Goal: Obtain resource: Obtain resource

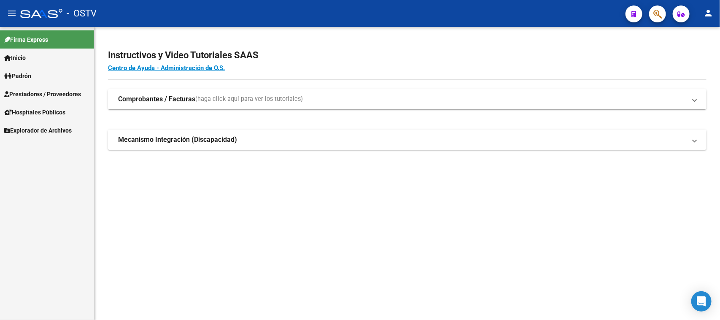
click at [32, 94] on span "Prestadores / Proveedores" at bounding box center [42, 93] width 77 height 9
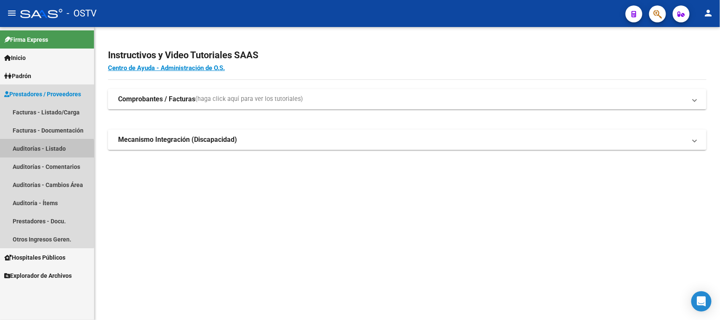
click at [34, 153] on link "Auditorías - Listado" at bounding box center [47, 148] width 94 height 18
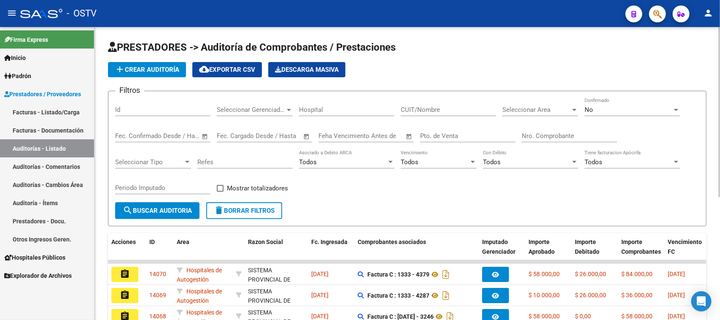
click at [548, 130] on div "Nro. Comprobante" at bounding box center [569, 133] width 95 height 18
click at [528, 135] on input "Nro. Comprobante" at bounding box center [569, 136] width 95 height 8
type input "83088"
click at [604, 107] on div "No" at bounding box center [629, 110] width 88 height 8
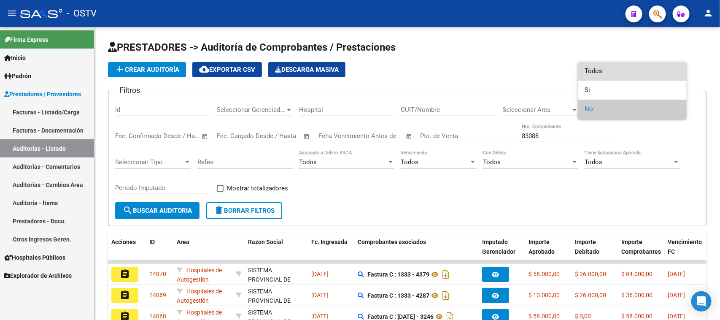
click at [598, 68] on span "Todos" at bounding box center [632, 71] width 95 height 19
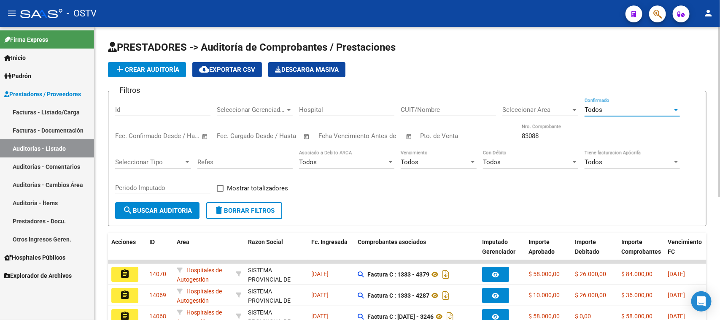
click at [135, 210] on span "search Buscar Auditoria" at bounding box center [157, 211] width 69 height 8
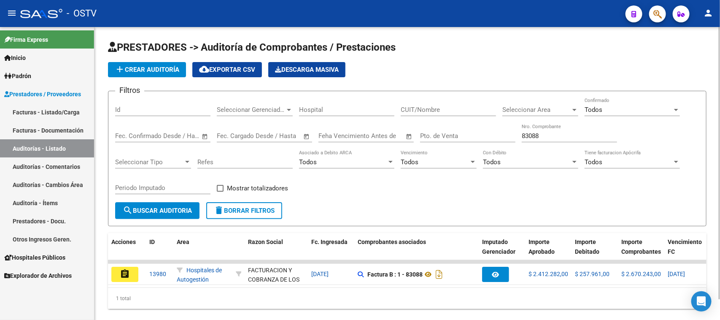
scroll to position [22, 0]
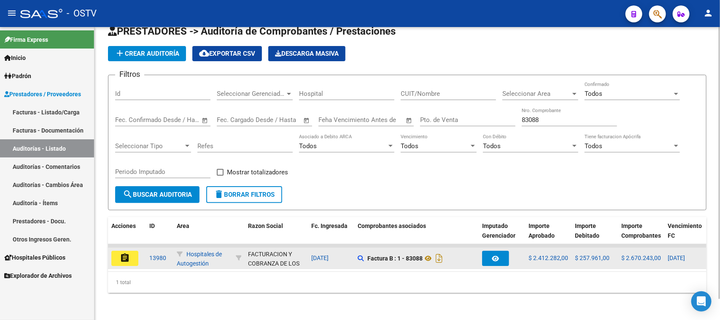
click at [130, 251] on button "assignment" at bounding box center [124, 258] width 27 height 15
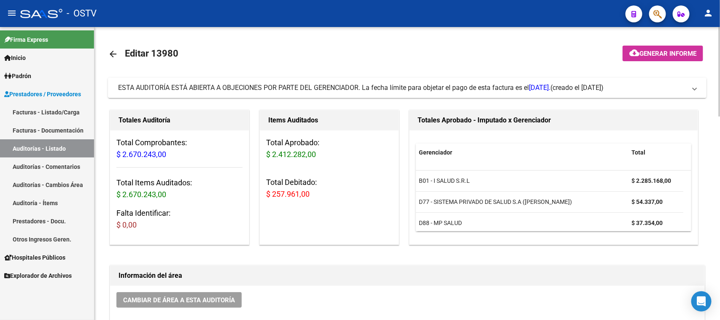
scroll to position [158, 0]
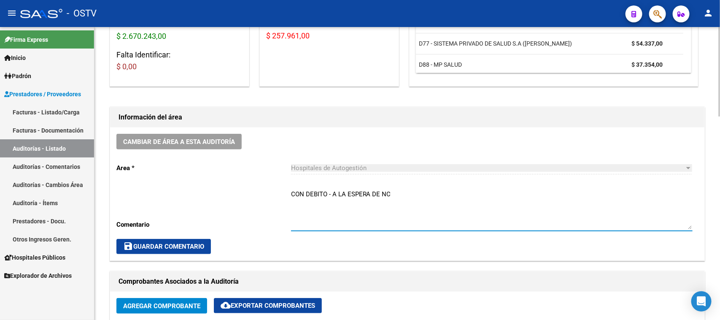
drag, startPoint x: 396, startPoint y: 193, endPoint x: 275, endPoint y: 201, distance: 122.1
click at [275, 201] on div "Cambiar de área a esta auditoría Area * Hospitales de Autogestión Seleccionar a…" at bounding box center [407, 193] width 594 height 133
type textarea "c"
type textarea "CERRADA CON NC"
click at [201, 245] on span "save Guardar Comentario" at bounding box center [163, 247] width 81 height 8
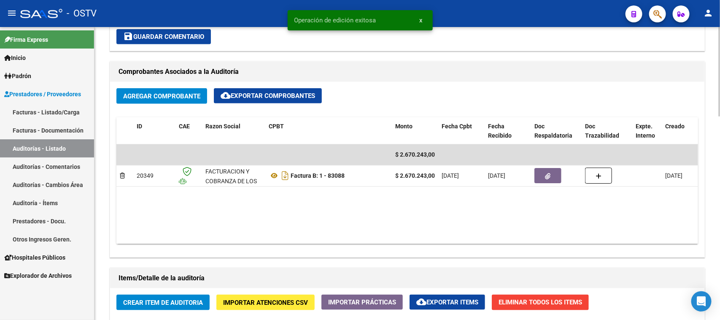
scroll to position [369, 0]
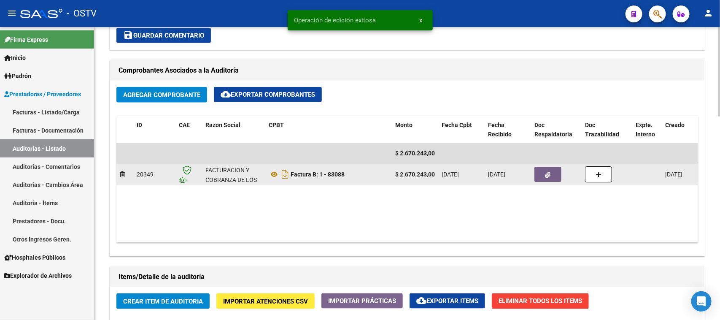
click at [552, 177] on button "button" at bounding box center [547, 174] width 27 height 15
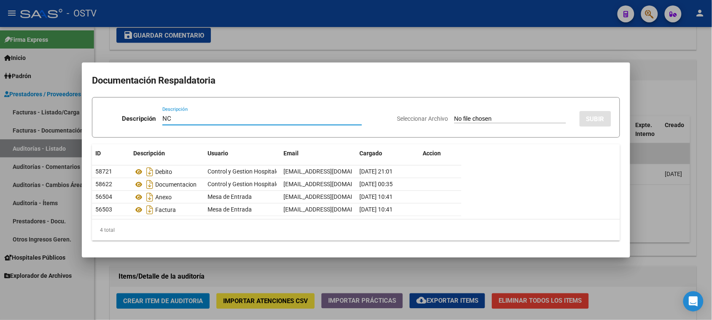
type input "NC"
click at [482, 121] on input "Seleccionar Archivo" at bounding box center [510, 119] width 112 height 8
type input "C:\fakepath\1-83088.pdf"
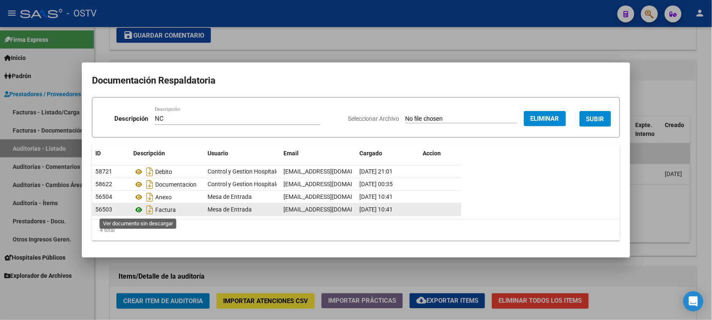
click at [139, 210] on icon at bounding box center [138, 210] width 11 height 10
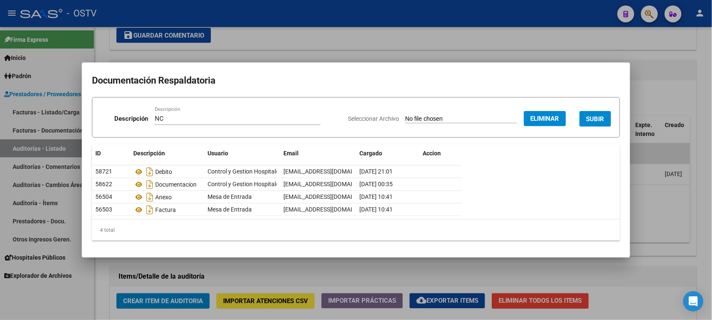
click at [593, 119] on span "SUBIR" at bounding box center [595, 119] width 18 height 8
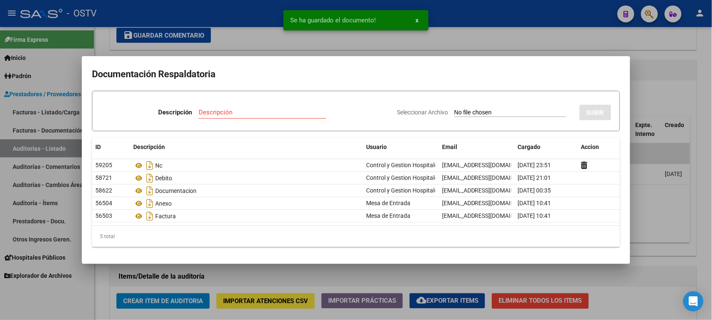
click at [652, 199] on div at bounding box center [356, 160] width 712 height 320
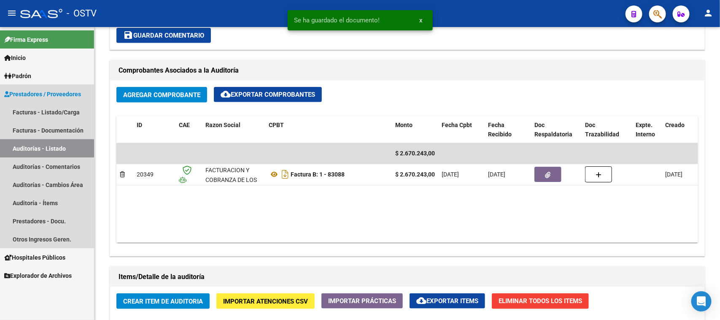
click at [26, 151] on link "Auditorías - Listado" at bounding box center [47, 148] width 94 height 18
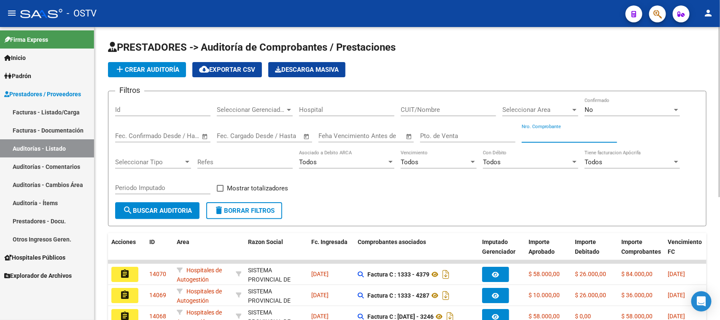
click at [549, 133] on input "Nro. Comprobante" at bounding box center [569, 136] width 95 height 8
paste input "91461"
click at [528, 133] on input "Nro. Comprobante" at bounding box center [569, 136] width 95 height 8
type input "1461"
click at [600, 111] on div "No" at bounding box center [629, 110] width 88 height 8
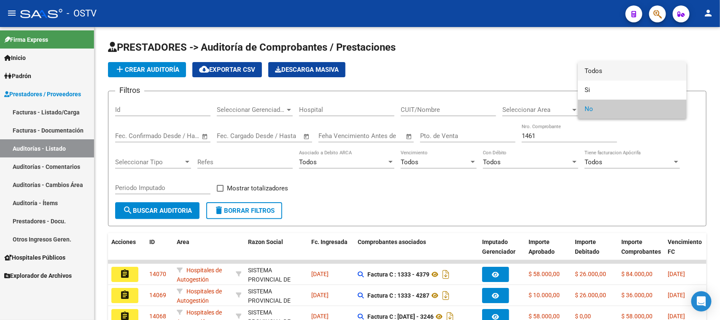
click at [599, 70] on span "Todos" at bounding box center [632, 71] width 95 height 19
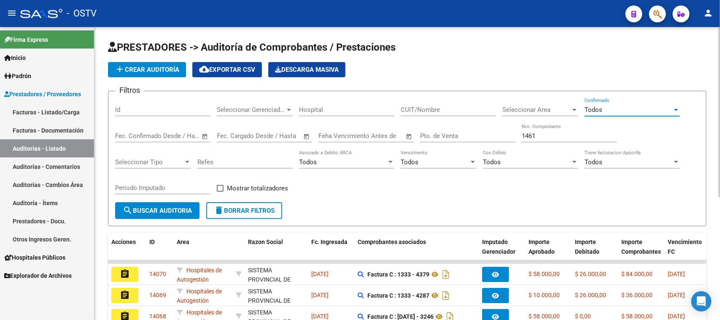
click at [175, 209] on span "search Buscar Auditoria" at bounding box center [157, 211] width 69 height 8
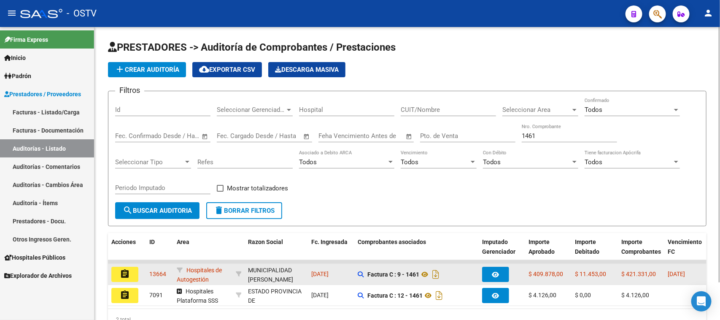
click at [126, 275] on mat-icon "assignment" at bounding box center [125, 274] width 10 height 10
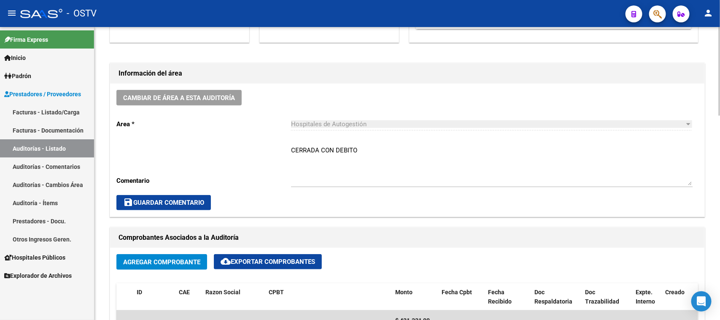
scroll to position [211, 0]
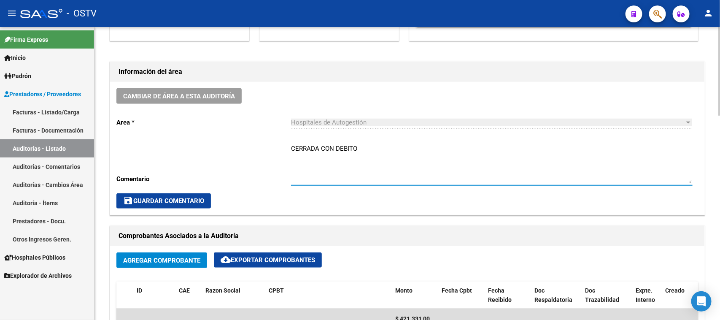
drag, startPoint x: 358, startPoint y: 148, endPoint x: 336, endPoint y: 148, distance: 22.4
click at [336, 148] on textarea "CERRADA CON DEBITO" at bounding box center [492, 164] width 402 height 40
type textarea "CERRADA CON NC"
click at [167, 198] on span "save Guardar Comentario" at bounding box center [163, 201] width 81 height 8
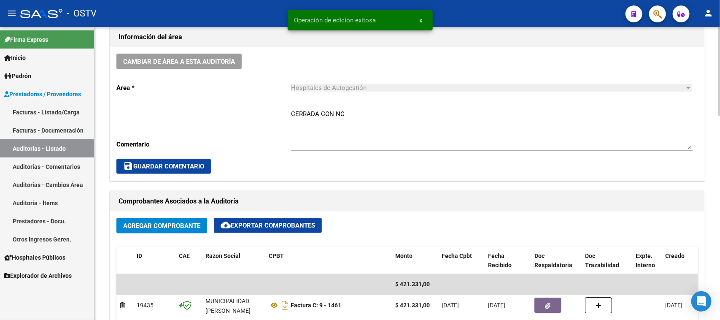
scroll to position [316, 0]
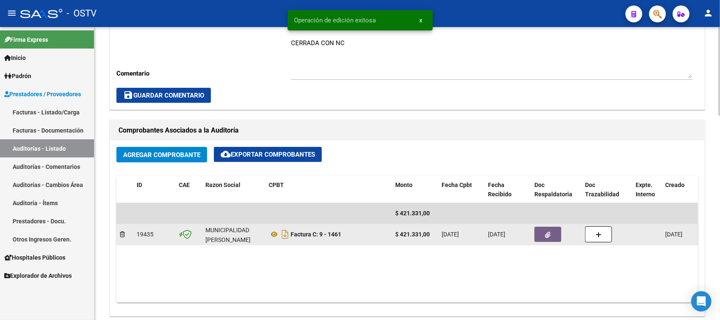
click at [551, 230] on button "button" at bounding box center [547, 233] width 27 height 15
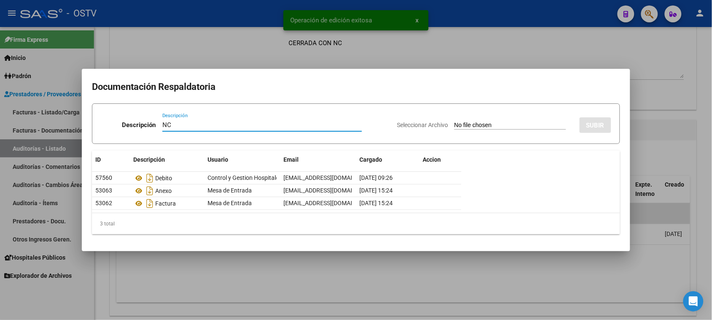
type input "NC"
click at [458, 121] on app-file-uploader "Seleccionar Archivo" at bounding box center [485, 125] width 176 height 8
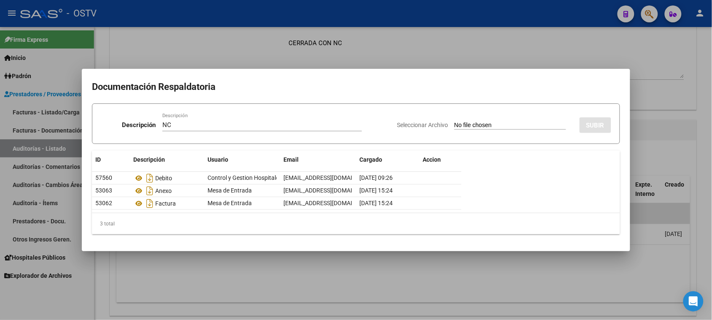
click at [458, 124] on input "Seleccionar Archivo" at bounding box center [510, 125] width 112 height 8
type input "C:\fakepath\9-1461.pdf"
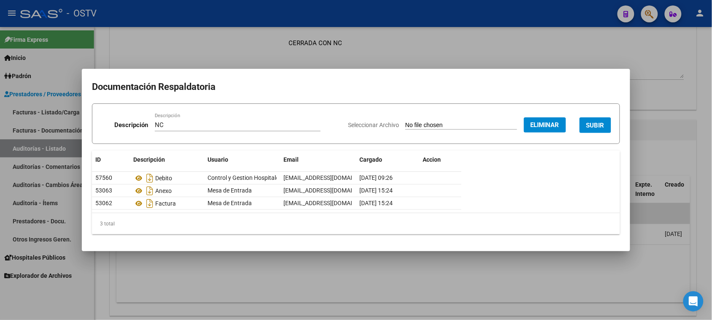
click at [590, 119] on button "SUBIR" at bounding box center [595, 125] width 32 height 16
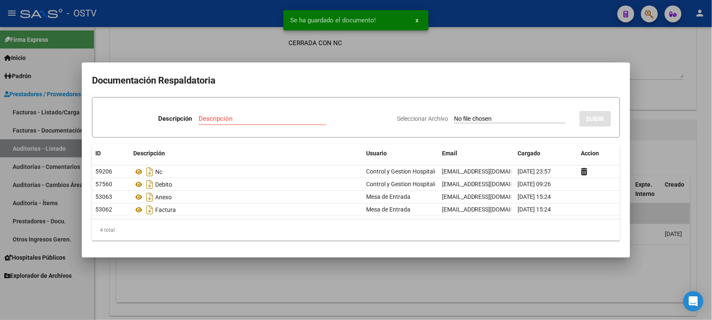
click at [650, 119] on div at bounding box center [356, 160] width 712 height 320
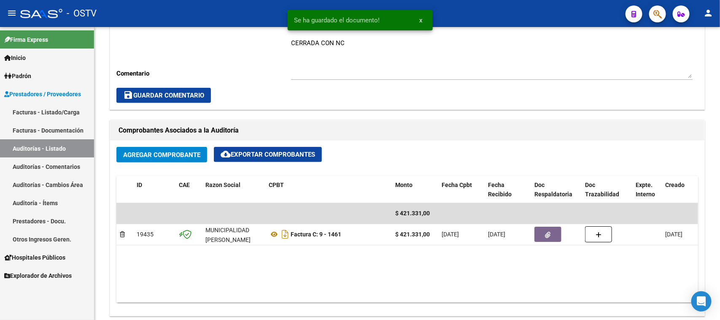
click at [18, 151] on link "Auditorías - Listado" at bounding box center [47, 148] width 94 height 18
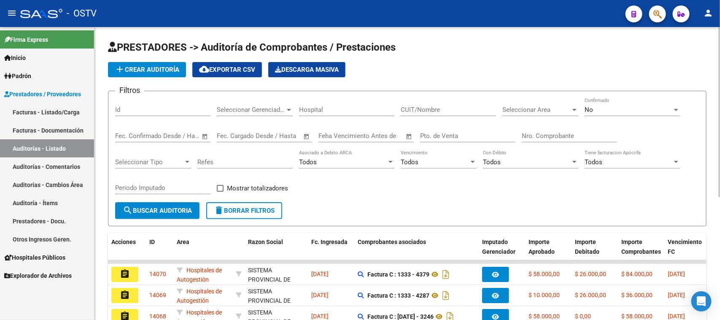
click at [553, 137] on input "Nro. Comprobante" at bounding box center [569, 136] width 95 height 8
paste input "58779"
click at [528, 134] on input "Nro. Comprobante" at bounding box center [569, 136] width 95 height 8
type input "8779"
click at [631, 106] on div "No" at bounding box center [629, 110] width 88 height 8
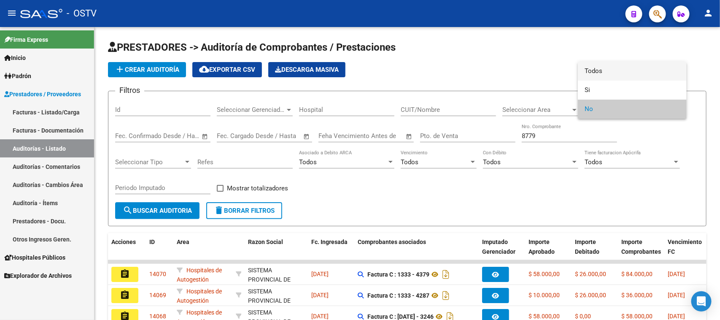
click at [616, 76] on span "Todos" at bounding box center [632, 71] width 95 height 19
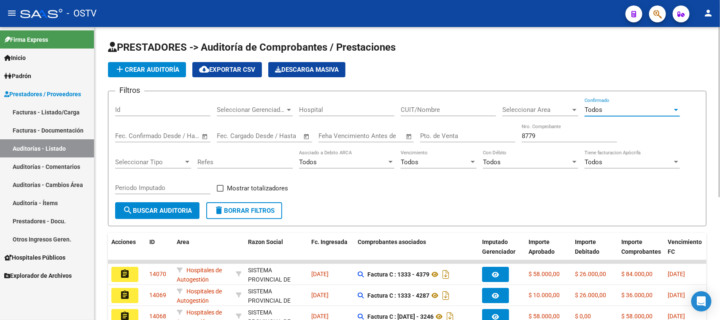
click at [175, 207] on span "search Buscar Auditoria" at bounding box center [157, 211] width 69 height 8
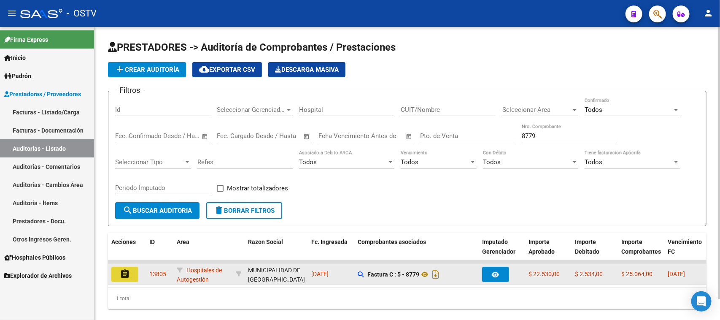
click at [123, 275] on mat-icon "assignment" at bounding box center [125, 274] width 10 height 10
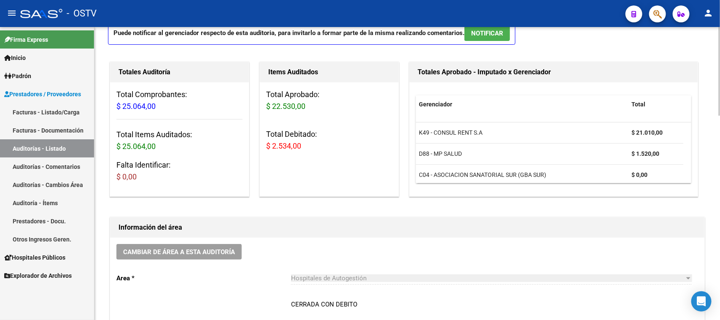
scroll to position [158, 0]
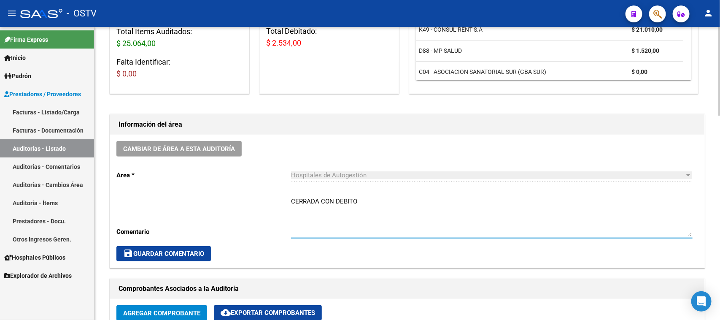
drag, startPoint x: 361, startPoint y: 199, endPoint x: 334, endPoint y: 199, distance: 26.1
click at [334, 199] on textarea "CERRADA CON DEBITO" at bounding box center [492, 217] width 402 height 40
type textarea "CERRADA CON NC"
click at [170, 254] on span "save Guardar Comentario" at bounding box center [163, 254] width 81 height 8
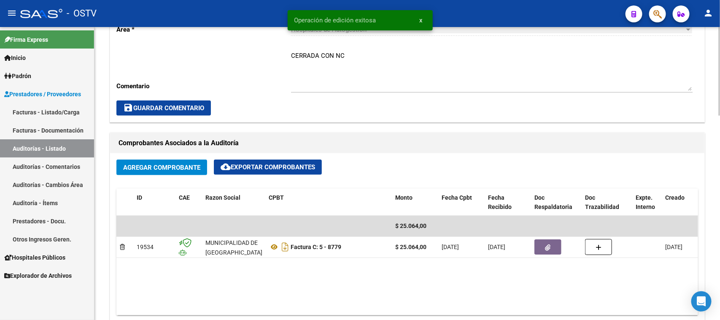
scroll to position [316, 0]
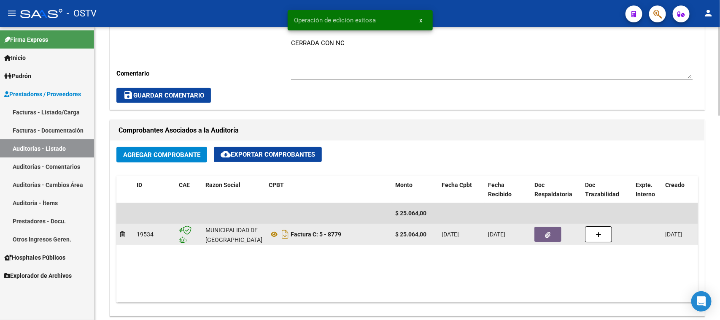
click at [552, 236] on button "button" at bounding box center [547, 233] width 27 height 15
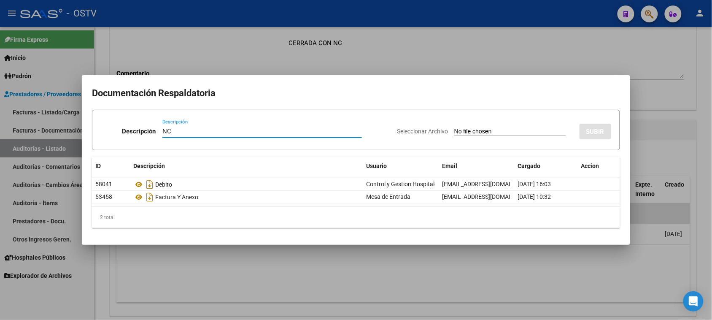
type input "NC"
click at [479, 131] on input "Seleccionar Archivo" at bounding box center [510, 132] width 112 height 8
type input "C:\fakepath\5-8779.pdf"
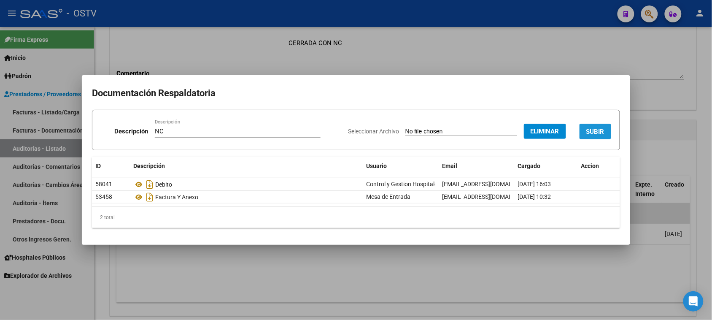
click at [598, 127] on button "SUBIR" at bounding box center [595, 132] width 32 height 16
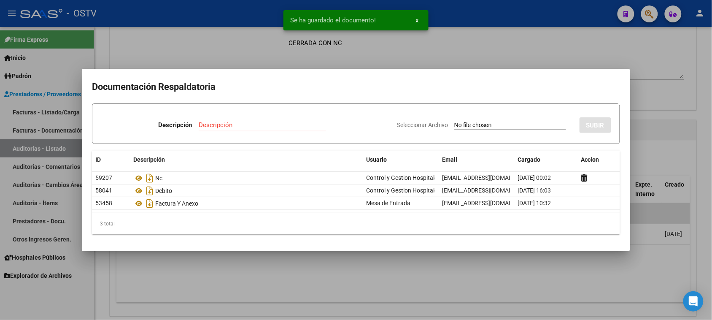
click at [641, 124] on div at bounding box center [356, 160] width 712 height 320
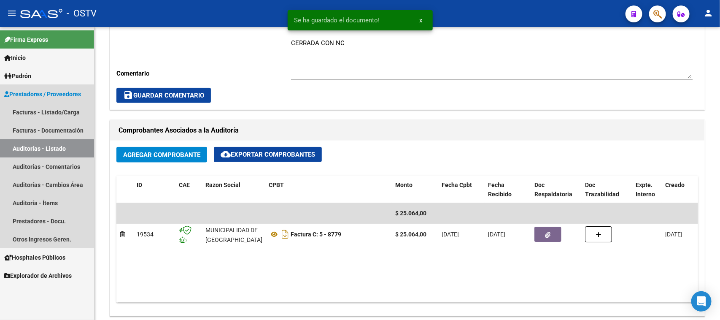
click at [78, 147] on link "Auditorías - Listado" at bounding box center [47, 148] width 94 height 18
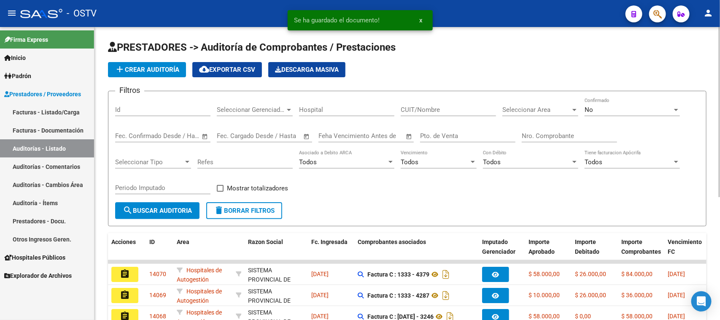
click at [550, 132] on input "Nro. Comprobante" at bounding box center [569, 136] width 95 height 8
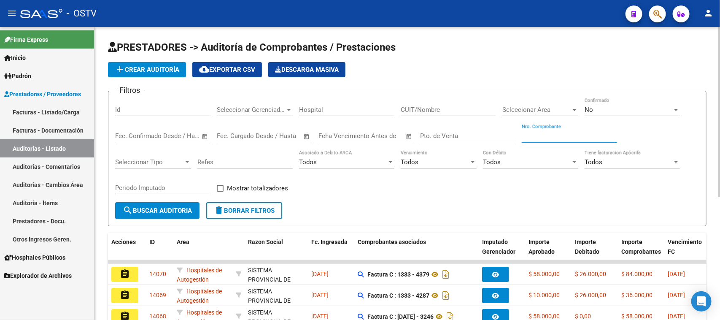
click at [528, 133] on input "Nro. Comprobante" at bounding box center [569, 136] width 95 height 8
type input "8778"
click at [611, 111] on div "No" at bounding box center [629, 110] width 88 height 8
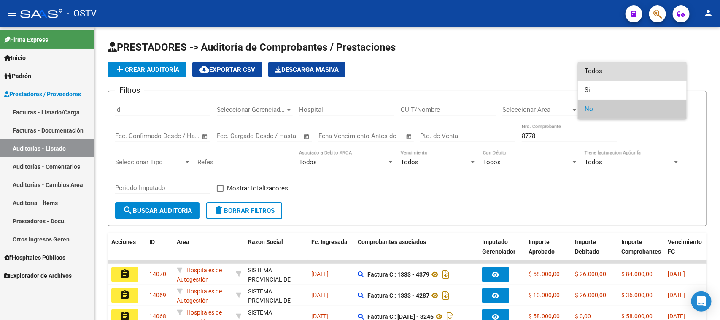
click at [609, 74] on span "Todos" at bounding box center [632, 71] width 95 height 19
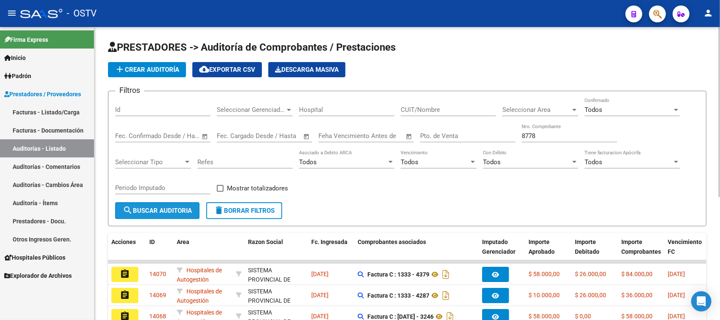
click at [149, 209] on span "search Buscar Auditoria" at bounding box center [157, 211] width 69 height 8
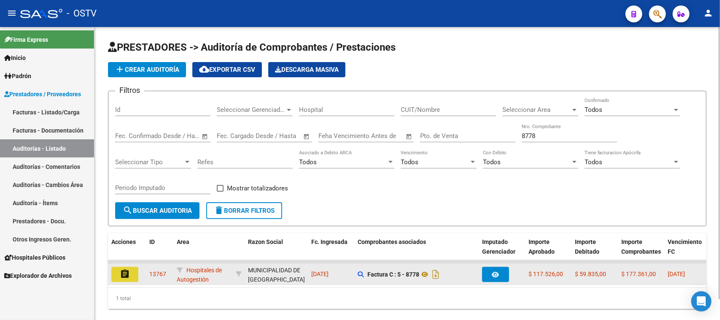
click at [124, 277] on button "assignment" at bounding box center [124, 274] width 27 height 15
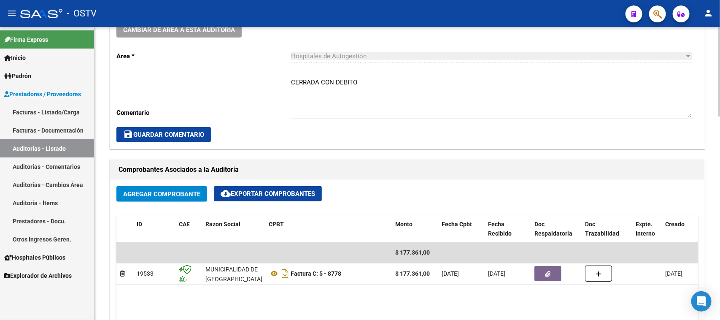
scroll to position [211, 0]
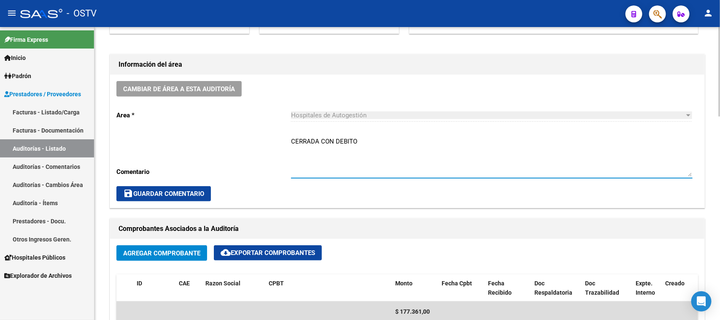
drag, startPoint x: 359, startPoint y: 138, endPoint x: 336, endPoint y: 139, distance: 23.2
click at [336, 139] on textarea "CERRADA CON DEBITO" at bounding box center [492, 157] width 402 height 40
type textarea "CERRADA CON NC"
click at [197, 194] on span "save Guardar Comentario" at bounding box center [163, 194] width 81 height 8
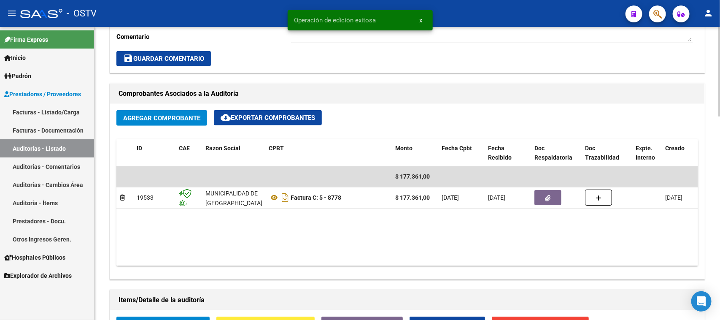
scroll to position [369, 0]
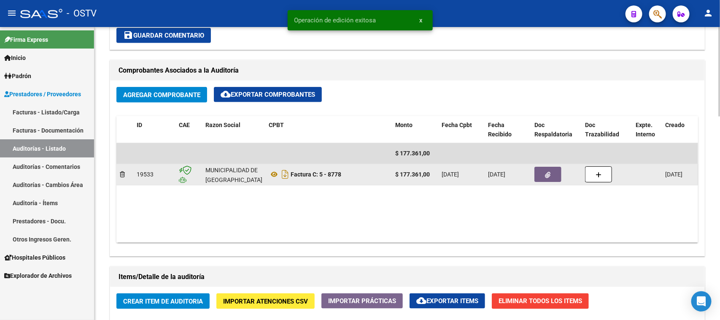
click at [562, 173] on div at bounding box center [556, 174] width 44 height 15
click at [555, 173] on button "button" at bounding box center [547, 174] width 27 height 15
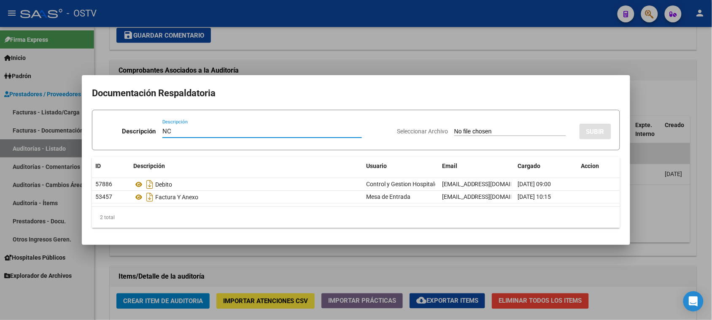
type input "NC"
click at [517, 132] on input "Seleccionar Archivo" at bounding box center [510, 132] width 112 height 8
type input "C:\fakepath\5-8778.pdf"
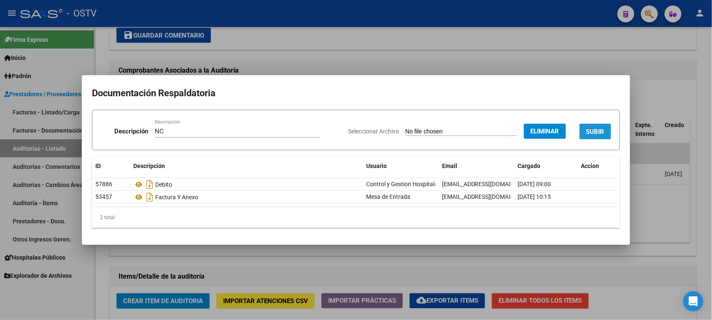
click at [591, 129] on span "SUBIR" at bounding box center [595, 132] width 18 height 8
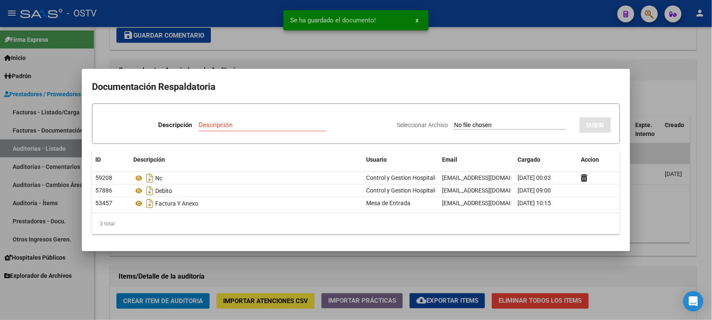
click at [671, 207] on div at bounding box center [356, 160] width 712 height 320
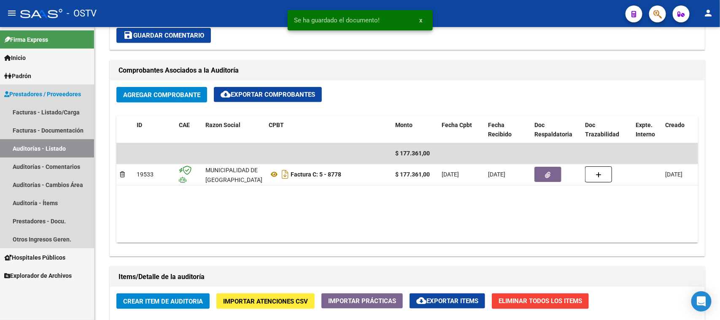
click at [36, 150] on link "Auditorías - Listado" at bounding box center [47, 148] width 94 height 18
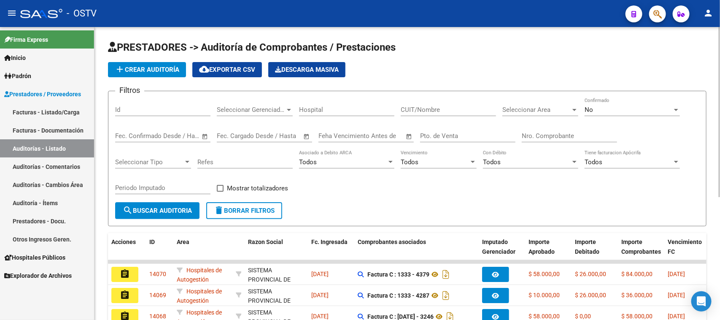
click at [585, 135] on input "Nro. Comprobante" at bounding box center [569, 136] width 95 height 8
click at [592, 104] on div "No Confirmado" at bounding box center [632, 107] width 95 height 18
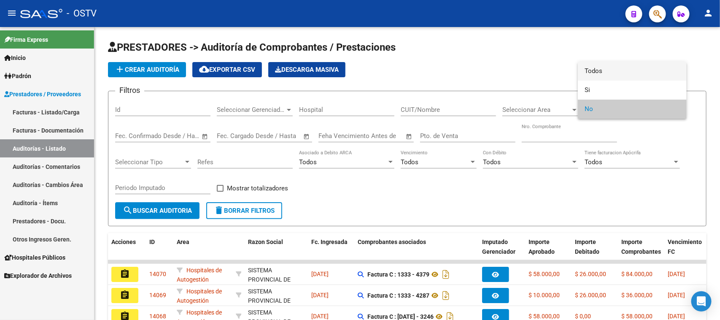
click at [593, 67] on span "Todos" at bounding box center [632, 71] width 95 height 19
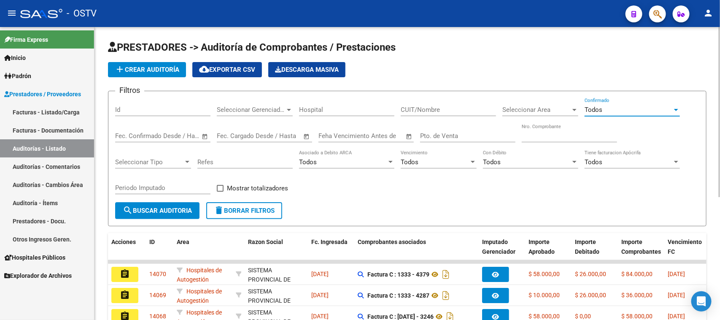
click at [526, 134] on input "Nro. Comprobante" at bounding box center [569, 136] width 95 height 8
type input "17203"
click at [132, 207] on span "search Buscar Auditoria" at bounding box center [157, 211] width 69 height 8
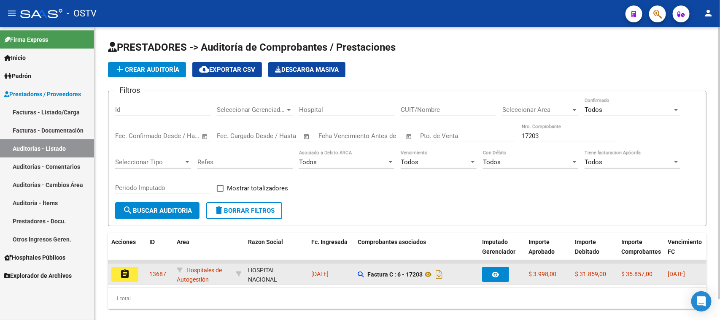
click at [124, 272] on mat-icon "assignment" at bounding box center [125, 274] width 10 height 10
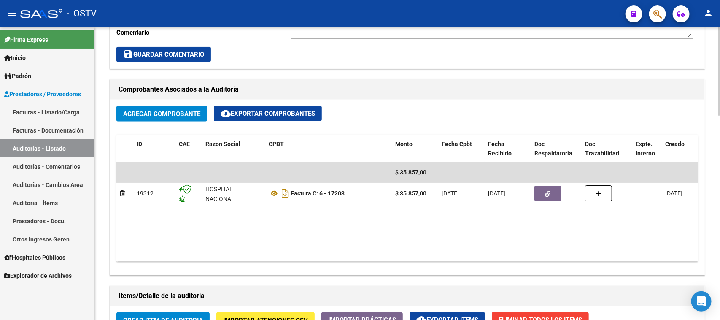
scroll to position [369, 0]
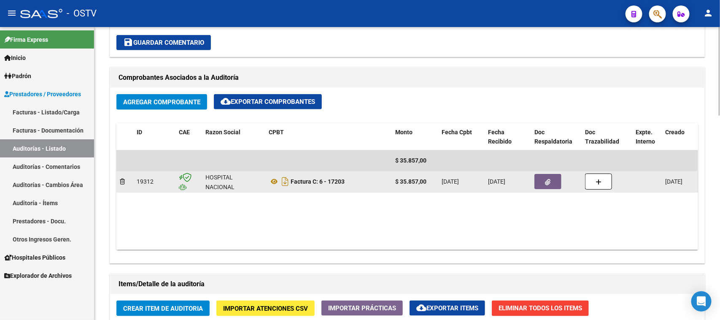
click at [549, 179] on icon "button" at bounding box center [547, 182] width 5 height 6
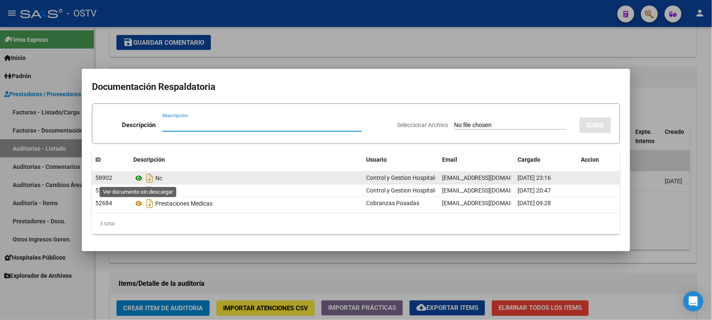
click at [138, 178] on icon at bounding box center [138, 178] width 11 height 10
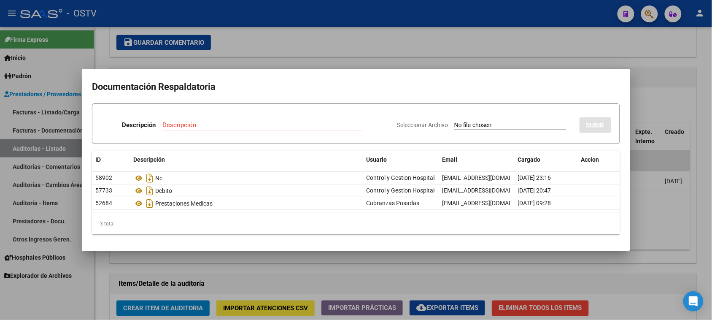
click at [351, 51] on div at bounding box center [356, 160] width 712 height 320
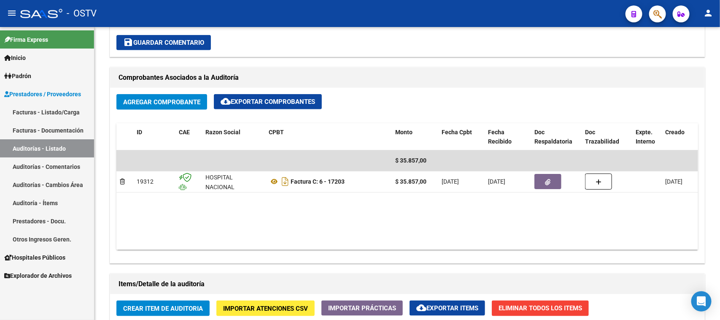
click at [37, 148] on link "Auditorías - Listado" at bounding box center [47, 148] width 94 height 18
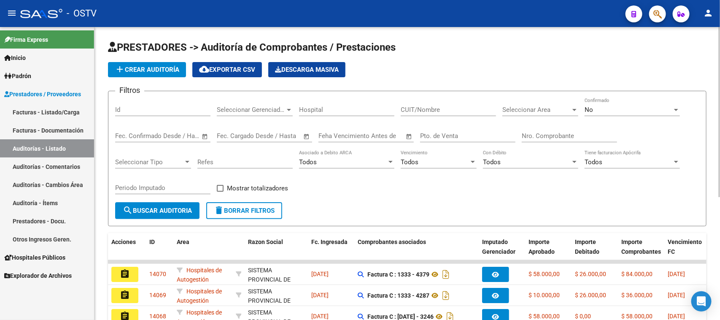
click at [481, 136] on input "Pto. de Venta" at bounding box center [467, 136] width 95 height 8
type input "6"
click at [541, 132] on input "Nro. Comprobante" at bounding box center [569, 136] width 95 height 8
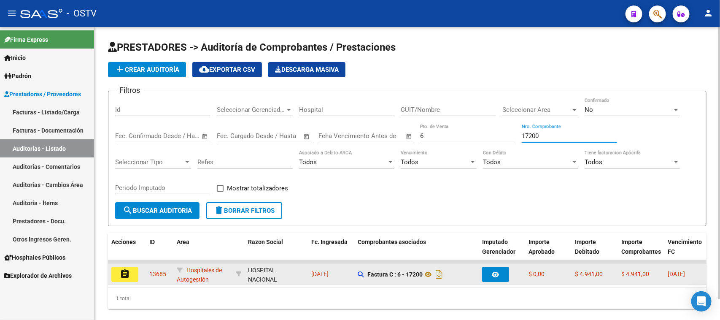
type input "17200"
click at [120, 269] on mat-icon "assignment" at bounding box center [125, 274] width 10 height 10
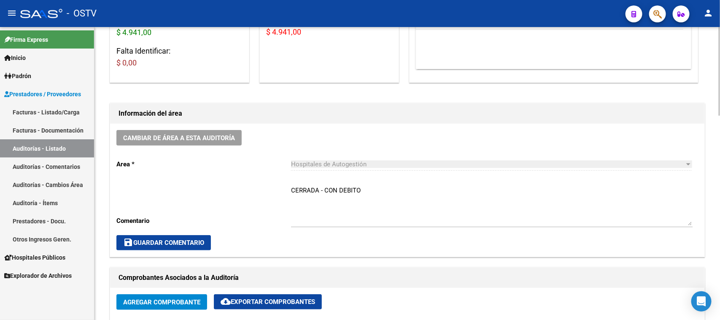
scroll to position [211, 0]
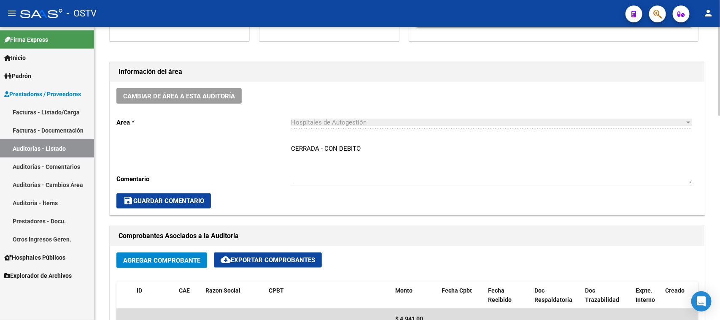
click at [324, 146] on textarea "CERRADA - CON DEBITO" at bounding box center [492, 164] width 402 height 40
drag, startPoint x: 353, startPoint y: 144, endPoint x: 336, endPoint y: 146, distance: 17.5
click at [336, 146] on textarea "CERRADA CON DEBITO" at bounding box center [492, 164] width 402 height 40
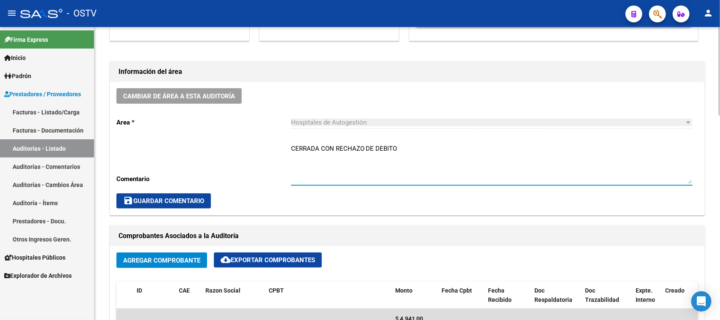
type textarea "CERRADA CON RECHAZO DE DEBITO"
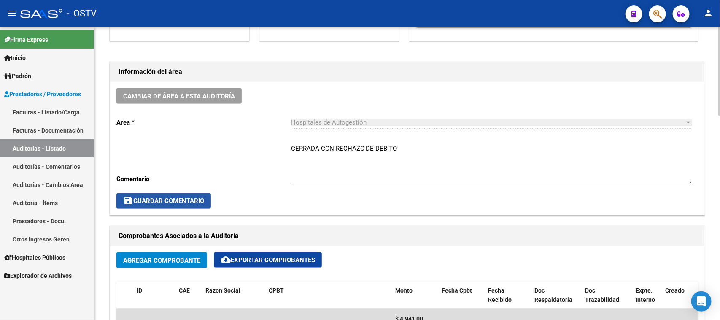
click at [199, 201] on span "save Guardar Comentario" at bounding box center [163, 201] width 81 height 8
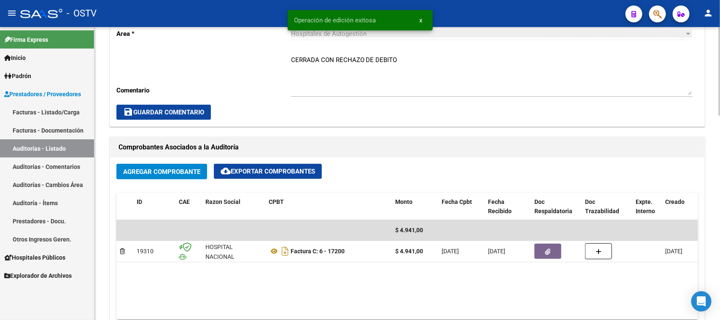
scroll to position [316, 0]
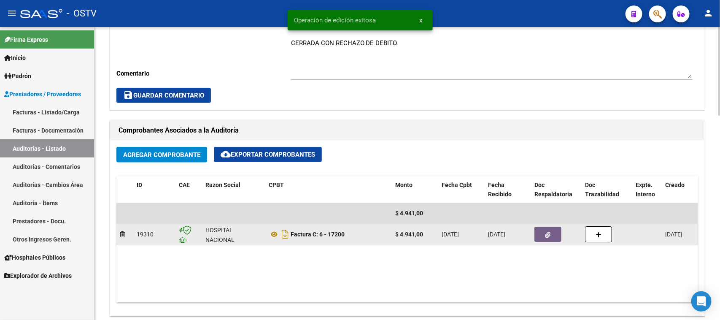
click at [539, 230] on button "button" at bounding box center [547, 233] width 27 height 15
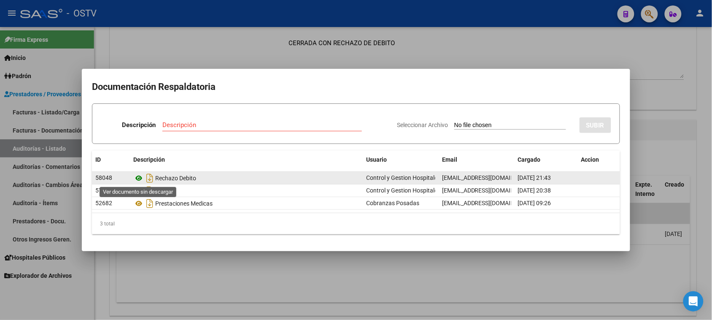
click at [140, 178] on icon at bounding box center [138, 178] width 11 height 10
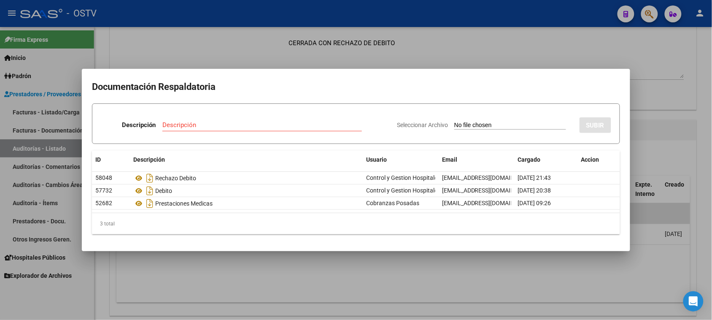
click at [340, 271] on div at bounding box center [356, 160] width 712 height 320
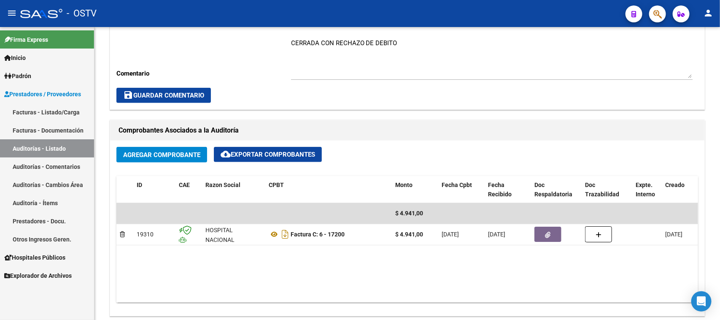
click at [68, 146] on link "Auditorías - Listado" at bounding box center [47, 148] width 94 height 18
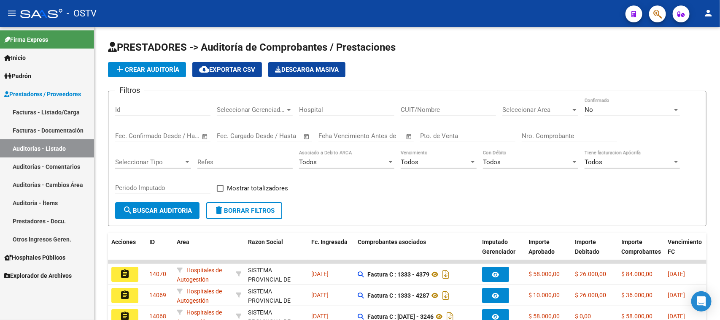
click at [41, 107] on link "Facturas - Listado/Carga" at bounding box center [47, 112] width 94 height 18
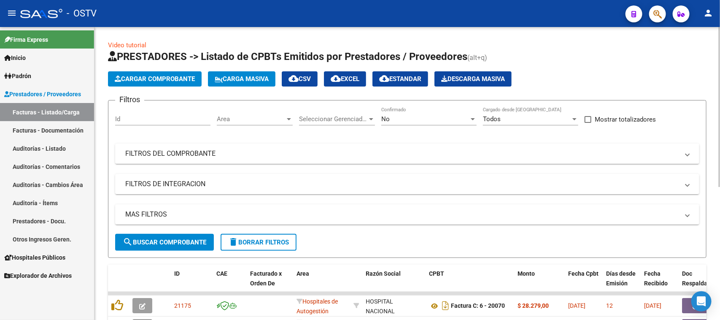
click at [251, 117] on span "Area" at bounding box center [251, 119] width 68 height 8
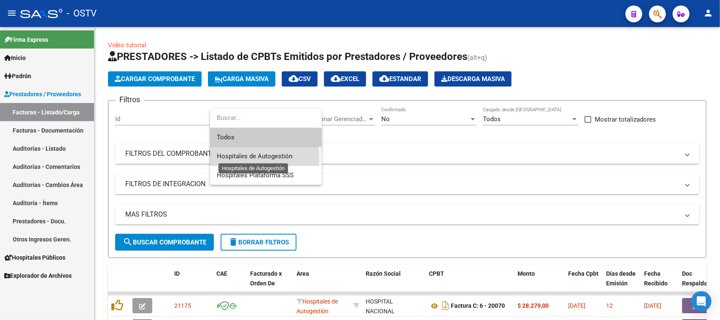
click at [251, 157] on span "Hospitales de Autogestión" at bounding box center [254, 156] width 75 height 8
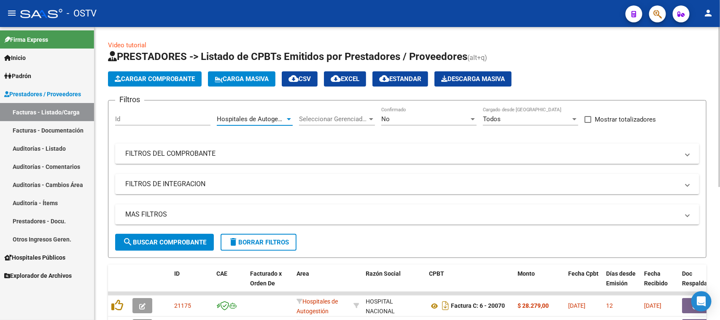
click at [165, 243] on span "search Buscar Comprobante" at bounding box center [165, 242] width 84 height 8
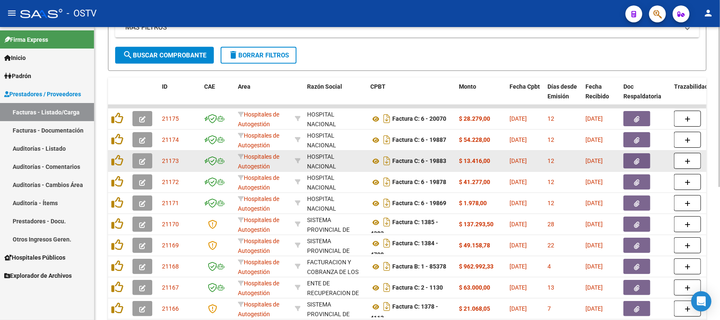
scroll to position [211, 0]
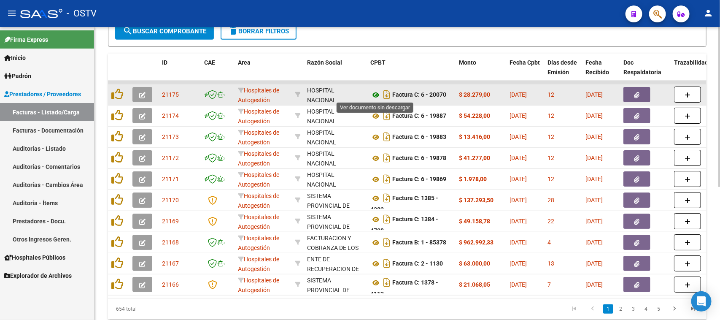
click at [376, 93] on icon at bounding box center [375, 95] width 11 height 10
click at [630, 95] on button "button" at bounding box center [636, 94] width 27 height 15
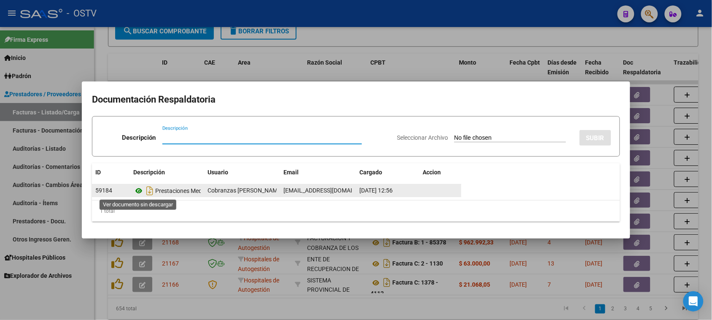
click at [140, 191] on icon at bounding box center [138, 191] width 11 height 10
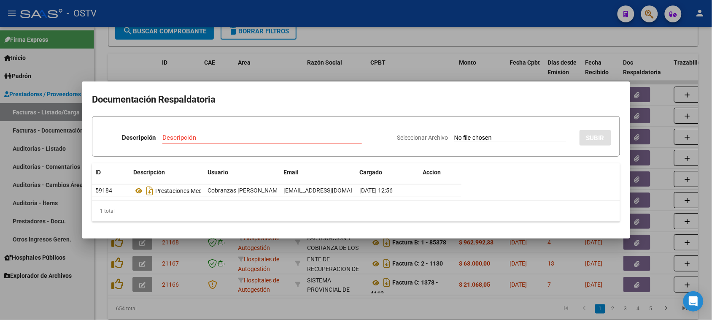
click at [389, 290] on div at bounding box center [356, 160] width 712 height 320
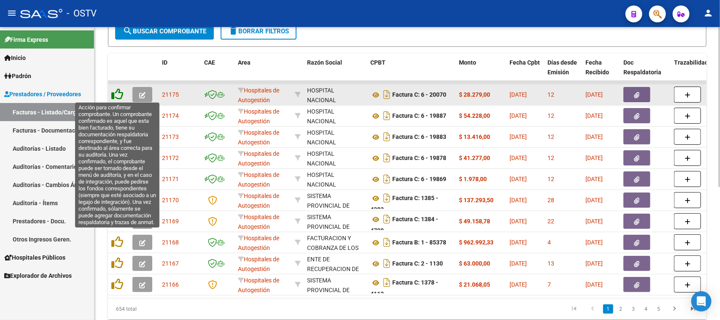
click at [115, 89] on icon at bounding box center [117, 94] width 12 height 12
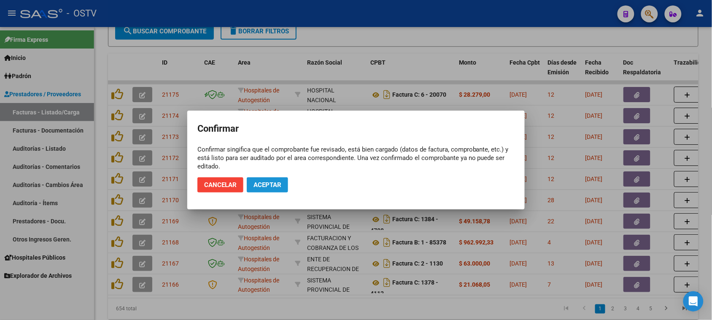
click at [259, 188] on span "Aceptar" at bounding box center [267, 185] width 28 height 8
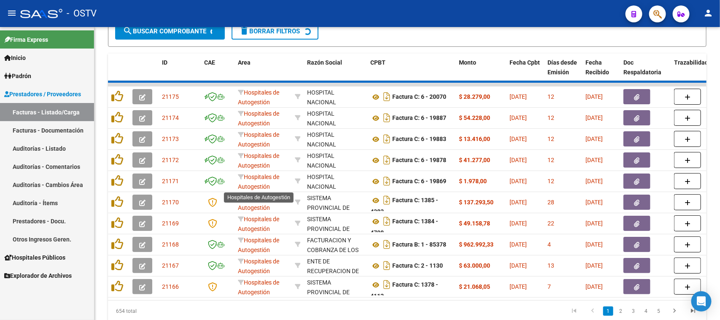
scroll to position [211, 0]
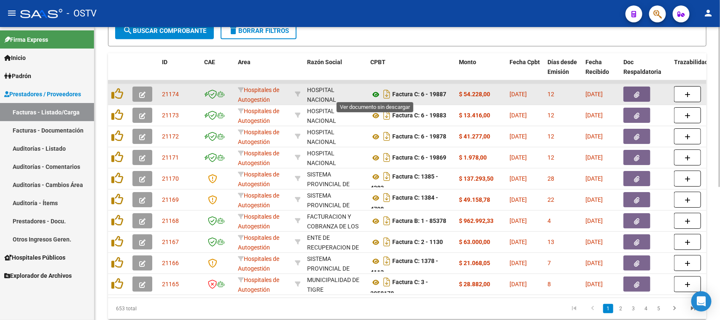
click at [375, 94] on icon at bounding box center [375, 94] width 11 height 10
click at [637, 94] on icon "button" at bounding box center [636, 95] width 5 height 6
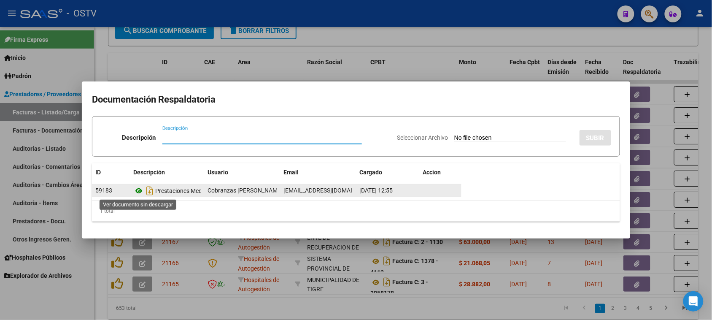
click at [141, 192] on icon at bounding box center [138, 191] width 11 height 10
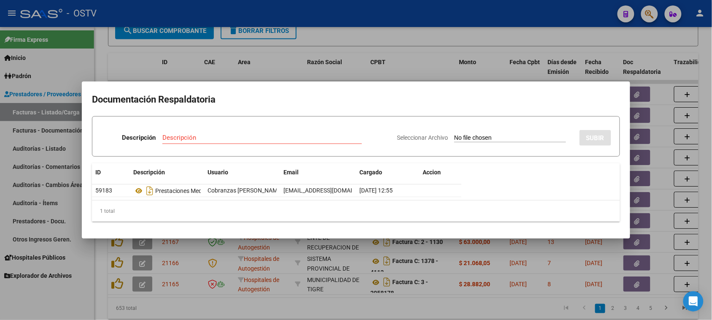
click at [336, 73] on div at bounding box center [356, 160] width 712 height 320
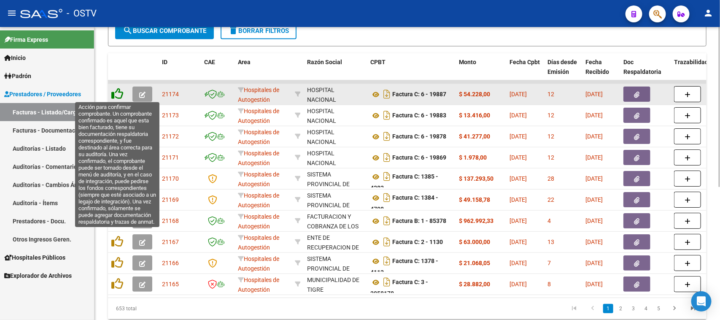
click at [120, 94] on icon at bounding box center [117, 94] width 12 height 12
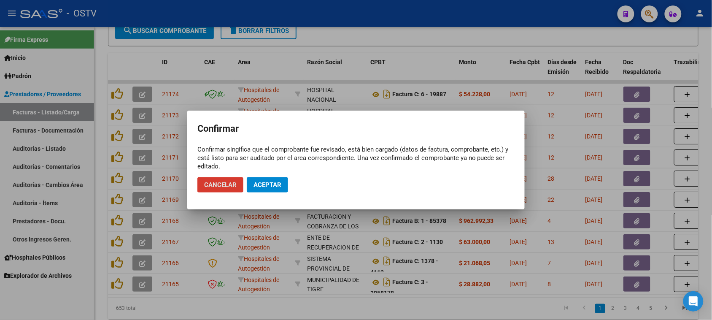
click at [264, 182] on span "Aceptar" at bounding box center [267, 185] width 28 height 8
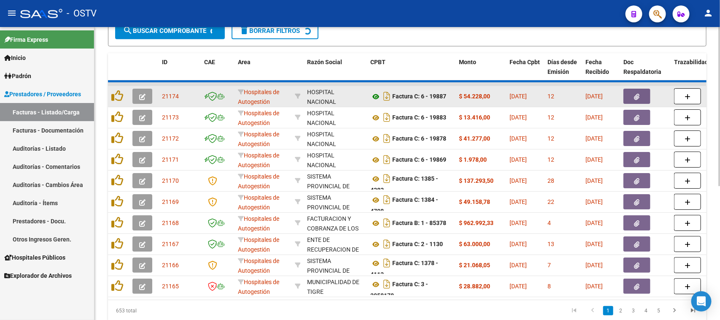
scroll to position [212, 0]
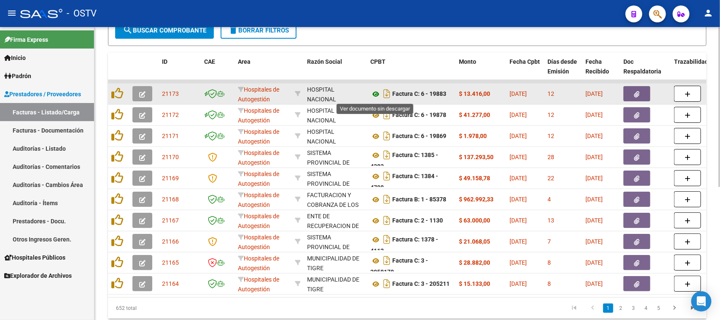
click at [375, 93] on icon at bounding box center [375, 94] width 11 height 10
click at [633, 94] on button "button" at bounding box center [636, 93] width 27 height 15
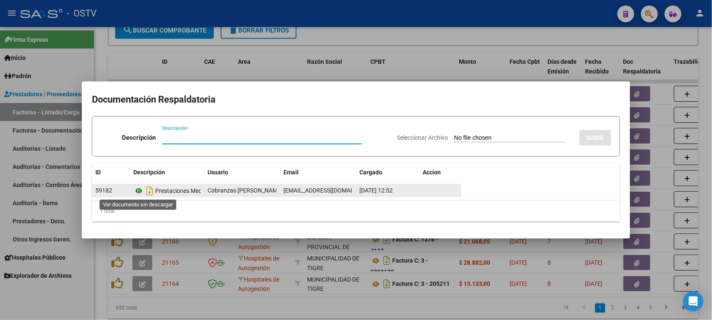
click at [140, 191] on icon at bounding box center [138, 191] width 11 height 10
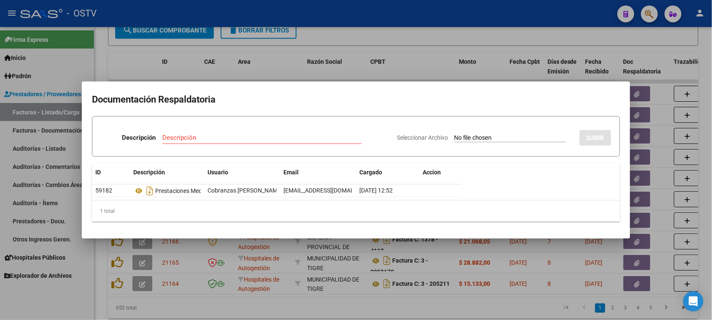
click at [410, 65] on div at bounding box center [356, 160] width 712 height 320
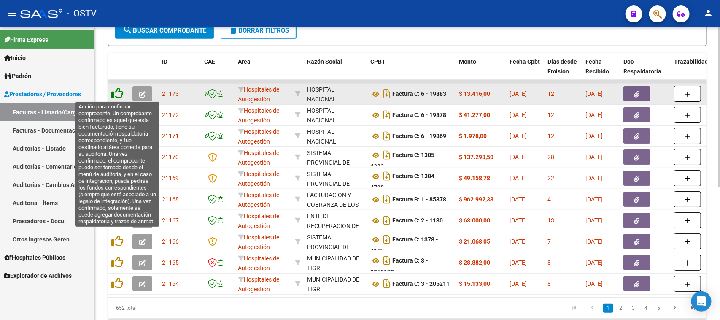
click at [114, 92] on icon at bounding box center [117, 93] width 12 height 12
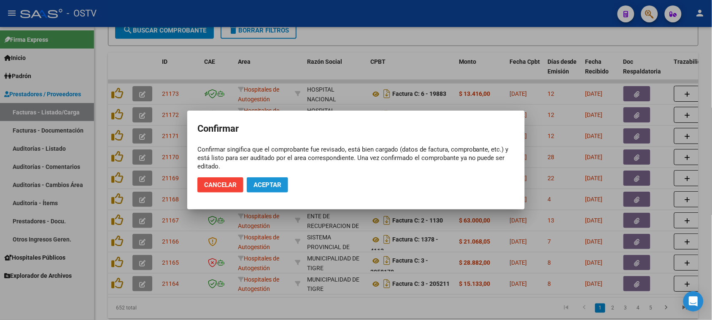
click at [260, 181] on span "Aceptar" at bounding box center [267, 185] width 28 height 8
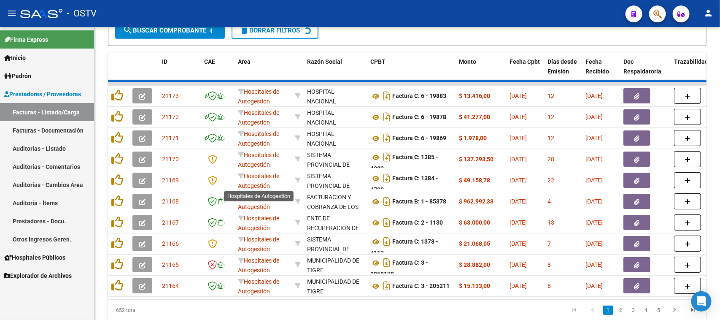
scroll to position [212, 0]
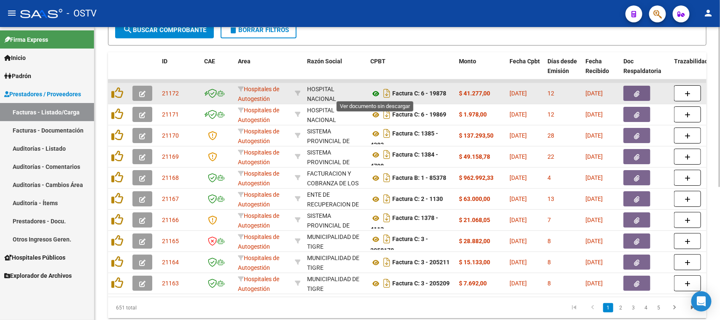
click at [375, 92] on icon at bounding box center [375, 94] width 11 height 10
click at [630, 92] on button "button" at bounding box center [636, 93] width 27 height 15
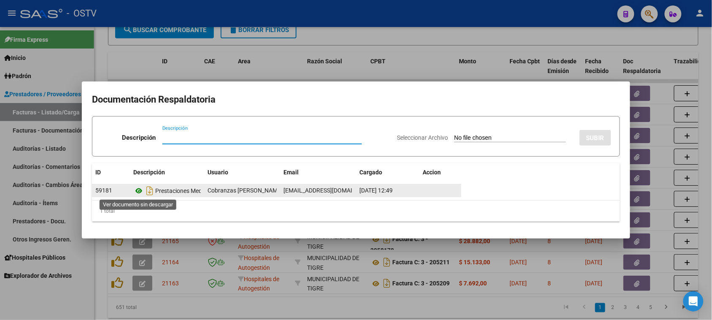
click at [141, 190] on icon at bounding box center [138, 191] width 11 height 10
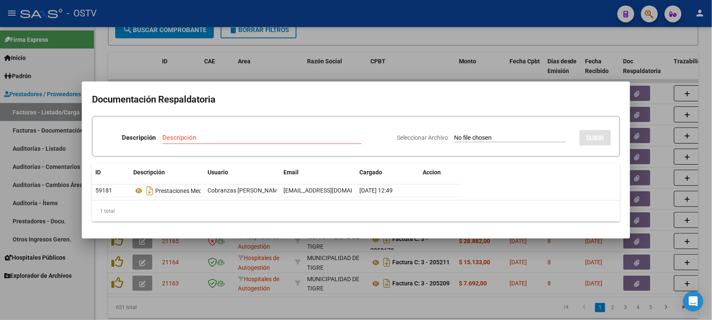
click at [295, 68] on div at bounding box center [356, 160] width 712 height 320
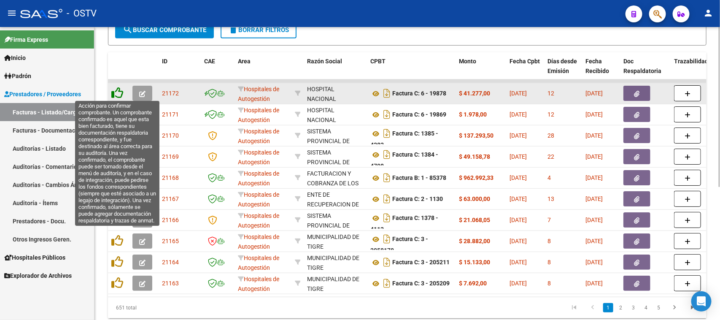
click at [119, 90] on icon at bounding box center [117, 93] width 12 height 12
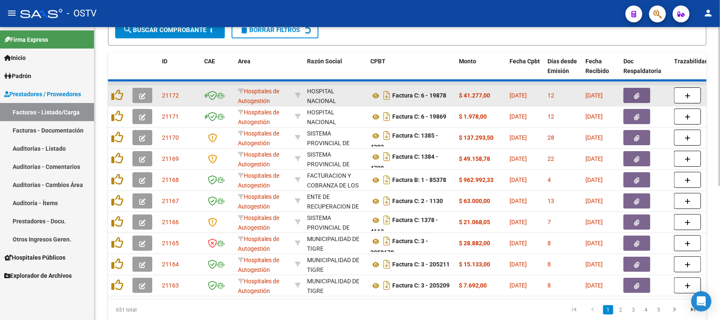
scroll to position [213, 0]
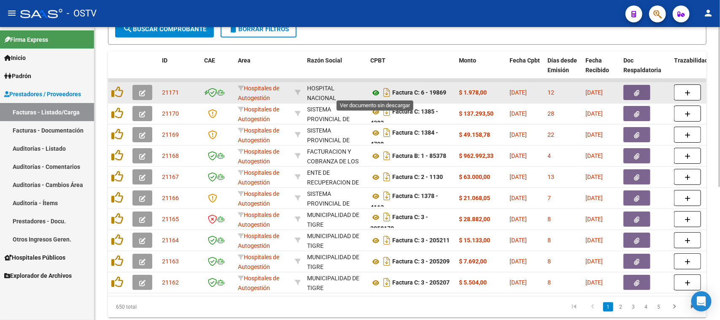
click at [375, 92] on icon at bounding box center [375, 93] width 11 height 10
click at [635, 90] on icon "button" at bounding box center [636, 93] width 5 height 6
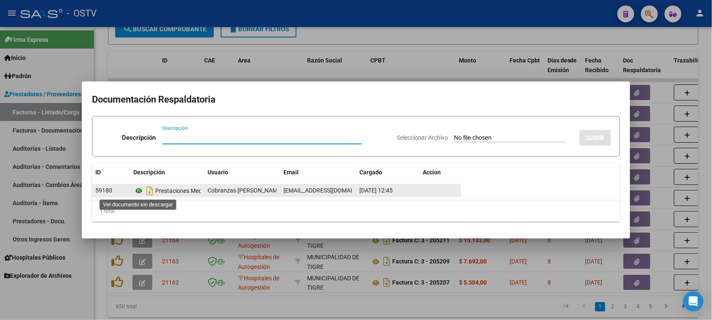
click at [140, 190] on icon at bounding box center [138, 191] width 11 height 10
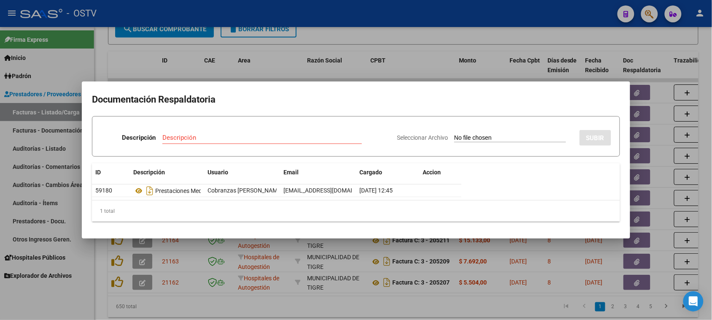
click at [396, 72] on div at bounding box center [356, 160] width 712 height 320
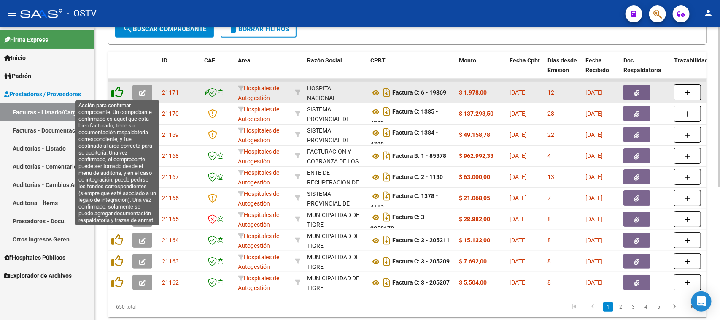
click at [115, 92] on icon at bounding box center [117, 92] width 12 height 12
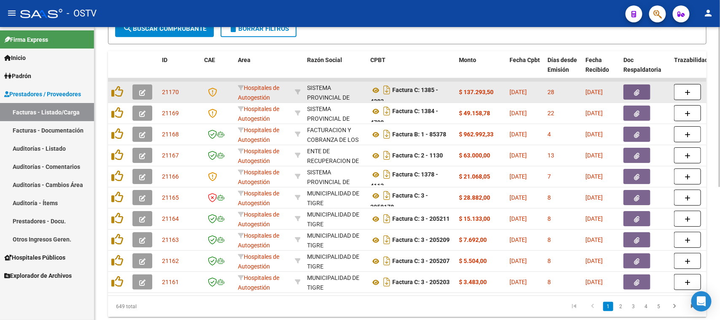
scroll to position [5, 0]
drag, startPoint x: 407, startPoint y: 89, endPoint x: 409, endPoint y: 99, distance: 10.3
click at [409, 99] on div "Factura C: 1385 - 4282" at bounding box center [411, 92] width 82 height 18
click at [376, 83] on icon at bounding box center [375, 86] width 11 height 10
click at [639, 94] on span "button" at bounding box center [636, 92] width 5 height 8
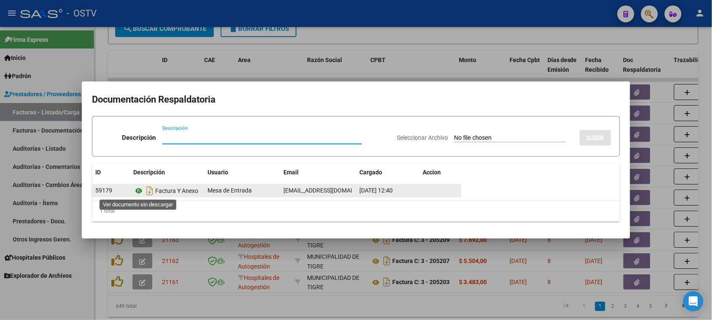
click at [138, 190] on icon at bounding box center [138, 191] width 11 height 10
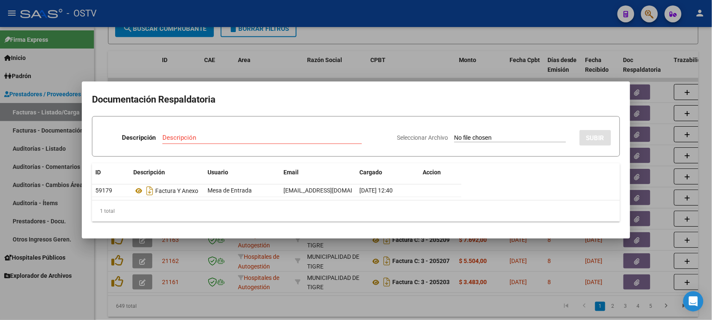
click at [359, 72] on div at bounding box center [356, 160] width 712 height 320
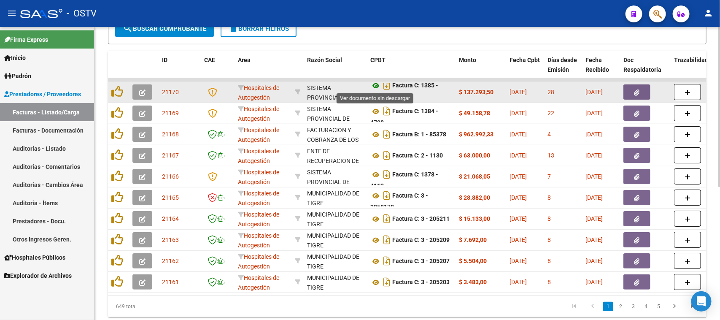
click at [377, 84] on icon at bounding box center [375, 86] width 11 height 10
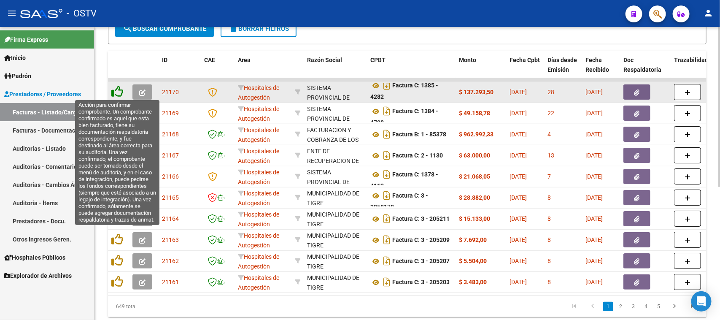
click at [114, 87] on icon at bounding box center [117, 92] width 12 height 12
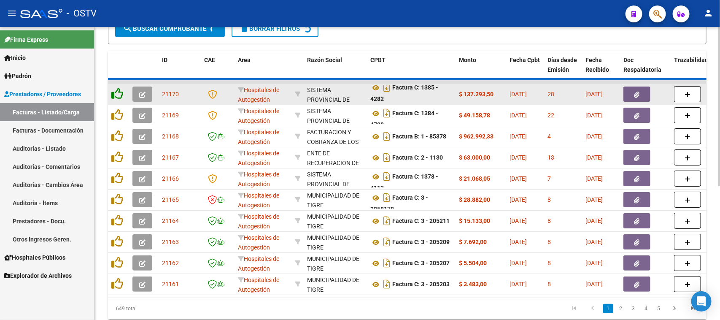
scroll to position [214, 0]
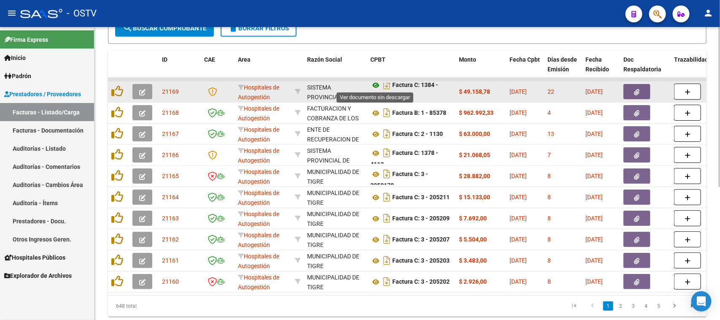
click at [374, 84] on icon at bounding box center [375, 85] width 11 height 10
click at [628, 89] on button "button" at bounding box center [636, 91] width 27 height 15
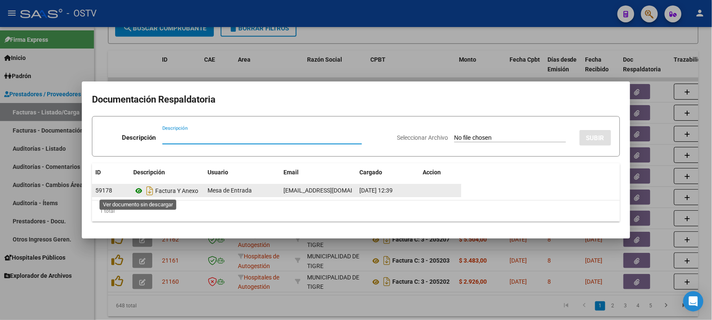
click at [140, 189] on icon at bounding box center [138, 191] width 11 height 10
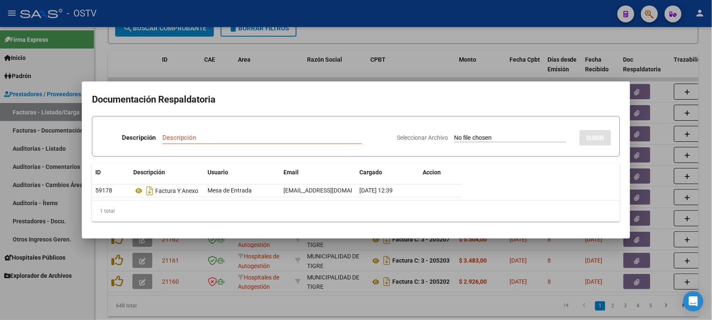
click at [391, 29] on div at bounding box center [356, 160] width 712 height 320
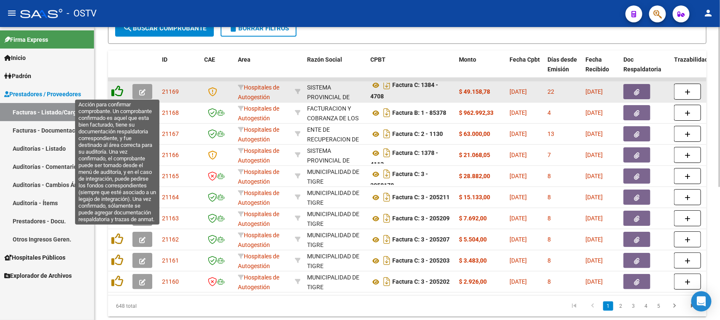
click at [118, 87] on icon at bounding box center [117, 91] width 12 height 12
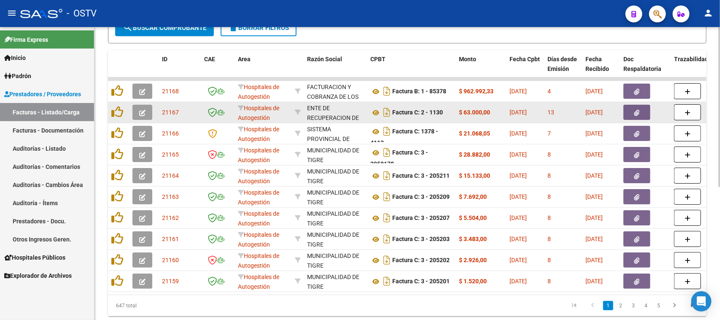
scroll to position [0, 0]
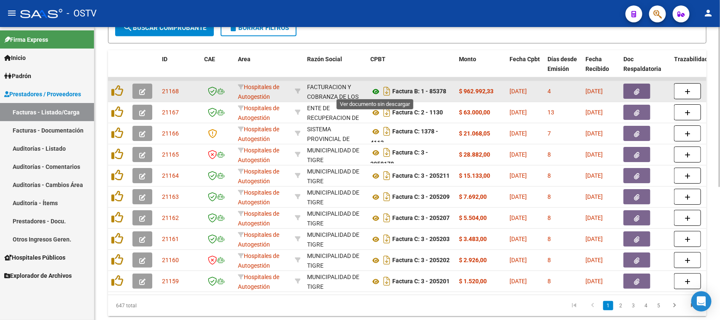
click at [374, 91] on icon at bounding box center [375, 91] width 11 height 10
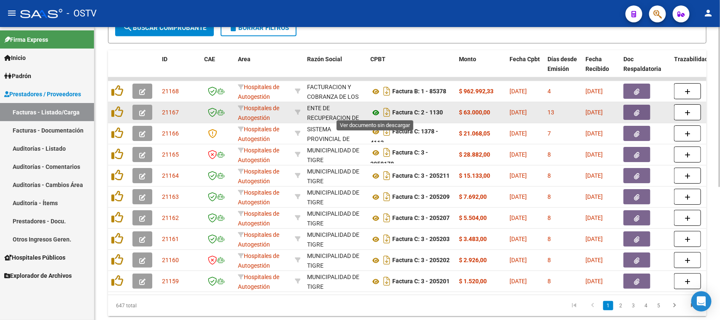
click at [374, 111] on icon at bounding box center [375, 113] width 11 height 10
click at [633, 112] on button "button" at bounding box center [636, 112] width 27 height 15
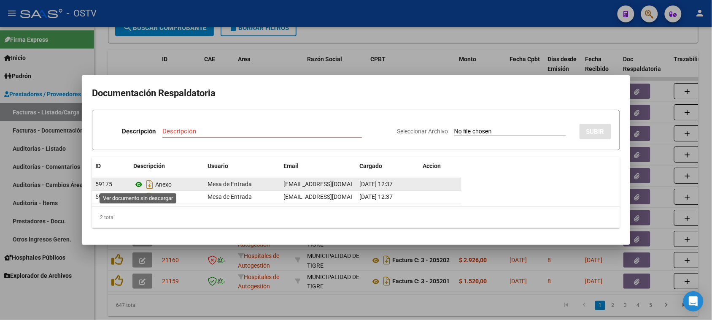
click at [140, 184] on icon at bounding box center [138, 184] width 11 height 10
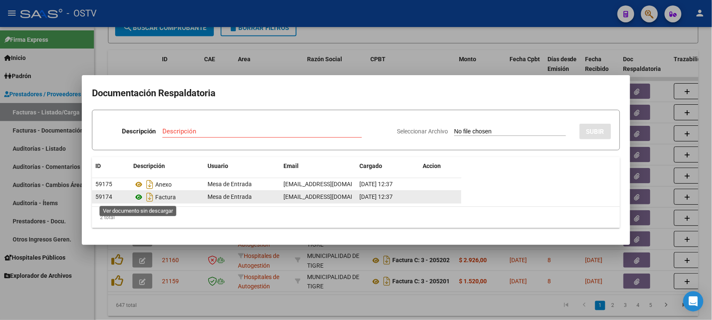
click at [138, 197] on icon at bounding box center [138, 197] width 11 height 10
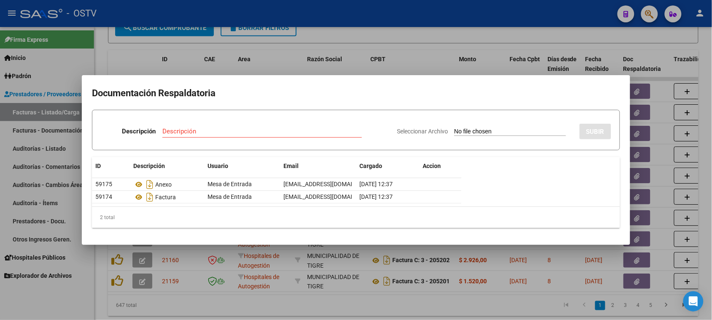
click at [408, 74] on div at bounding box center [356, 160] width 712 height 320
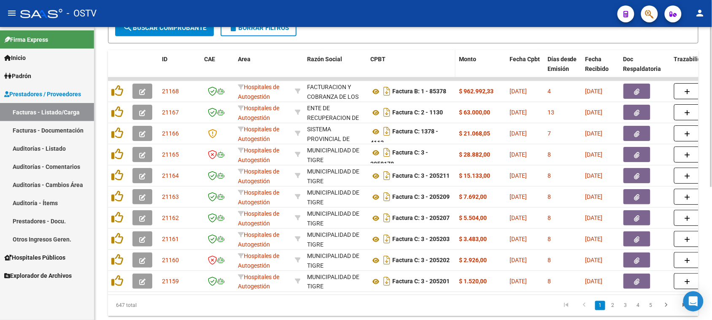
click at [405, 63] on datatable-header-cell "CPBT" at bounding box center [411, 68] width 89 height 37
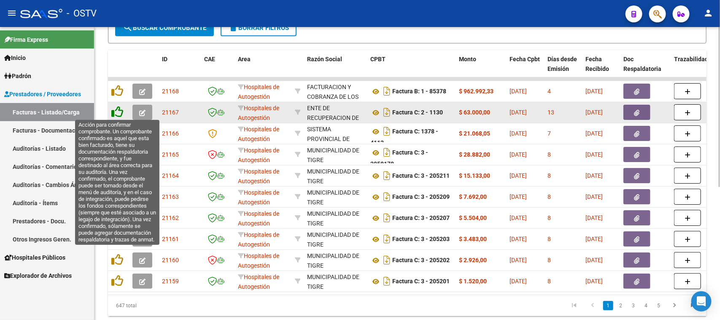
click at [119, 110] on icon at bounding box center [117, 112] width 12 height 12
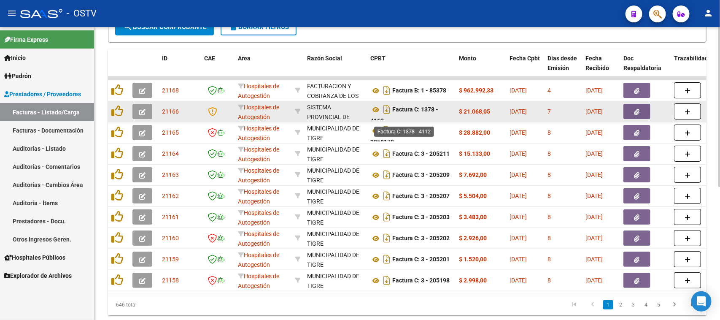
scroll to position [5, 0]
drag, startPoint x: 413, startPoint y: 104, endPoint x: 420, endPoint y: 116, distance: 13.8
click at [420, 116] on div "Factura C: 1378 - 4112" at bounding box center [411, 111] width 82 height 18
click at [377, 104] on icon at bounding box center [375, 105] width 11 height 10
click at [635, 114] on span "button" at bounding box center [636, 112] width 5 height 8
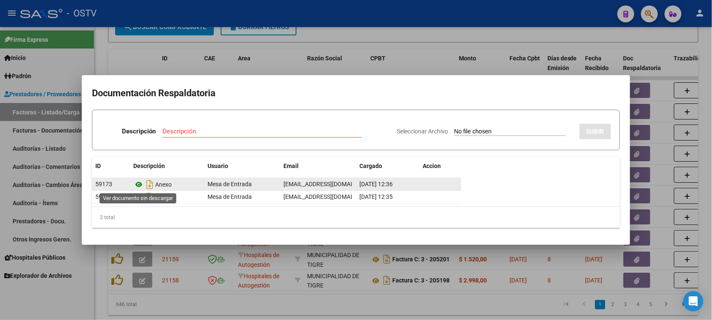
click at [138, 186] on icon at bounding box center [138, 184] width 11 height 10
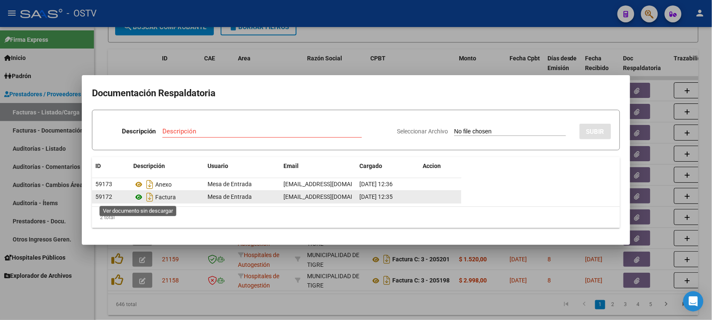
click at [138, 195] on icon at bounding box center [138, 197] width 11 height 10
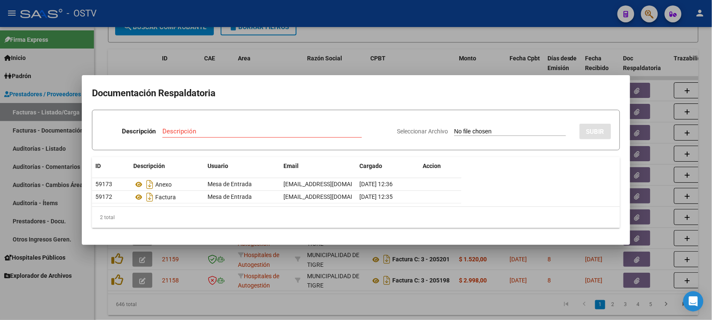
click at [412, 64] on div at bounding box center [356, 160] width 712 height 320
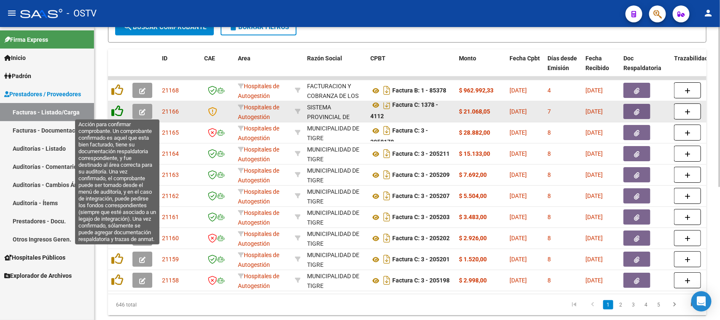
click at [119, 110] on icon at bounding box center [117, 111] width 12 height 12
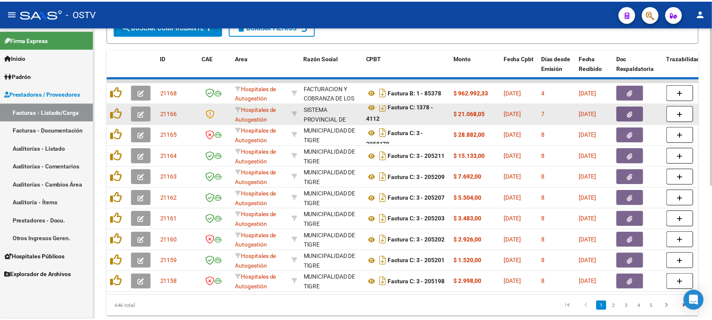
scroll to position [216, 0]
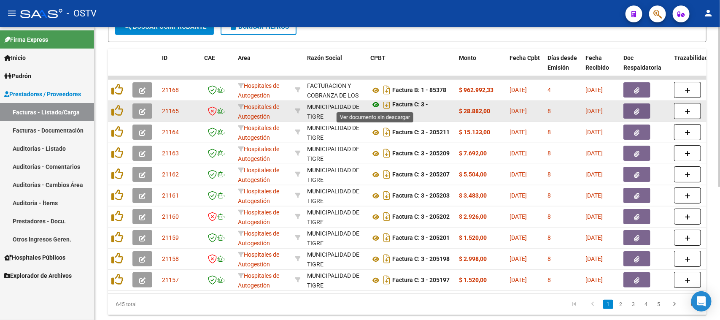
click at [377, 104] on icon at bounding box center [375, 105] width 11 height 10
click at [635, 110] on icon "button" at bounding box center [636, 111] width 5 height 6
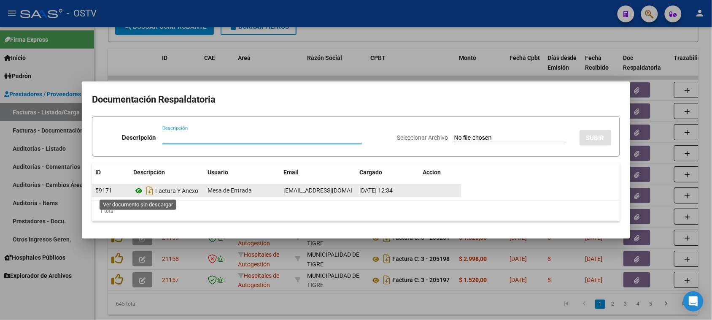
click at [140, 193] on icon at bounding box center [138, 191] width 11 height 10
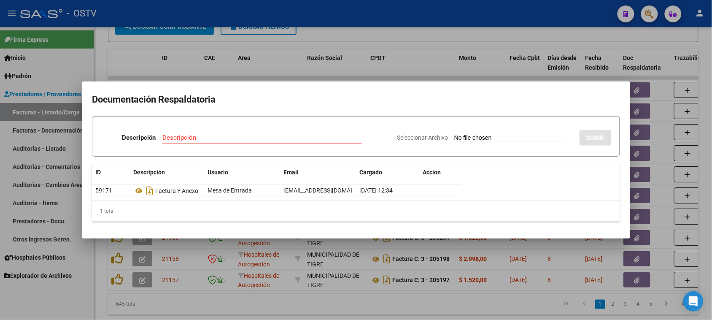
click at [384, 71] on div at bounding box center [356, 160] width 712 height 320
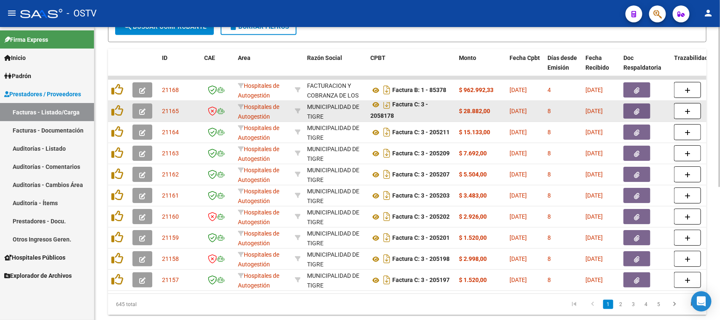
click at [140, 110] on icon "button" at bounding box center [142, 111] width 6 height 6
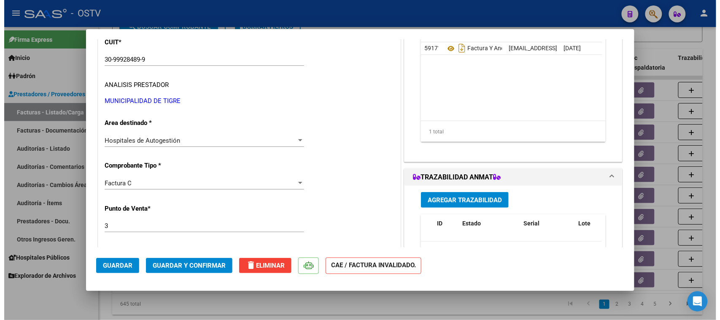
scroll to position [158, 0]
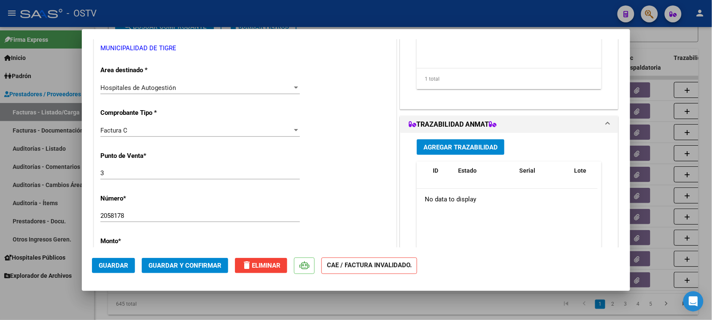
click at [113, 212] on input "2058178" at bounding box center [199, 216] width 199 height 8
type input "205178"
click at [174, 263] on span "Guardar y Confirmar" at bounding box center [184, 265] width 73 height 8
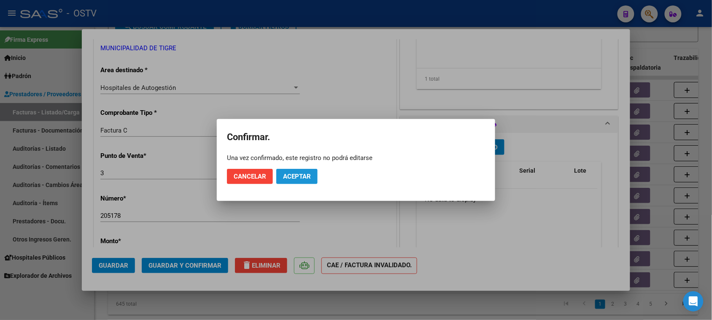
click at [301, 178] on span "Aceptar" at bounding box center [297, 176] width 28 height 8
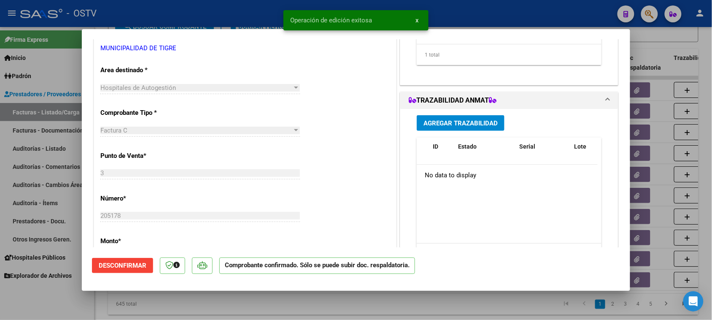
click at [646, 297] on div at bounding box center [356, 160] width 712 height 320
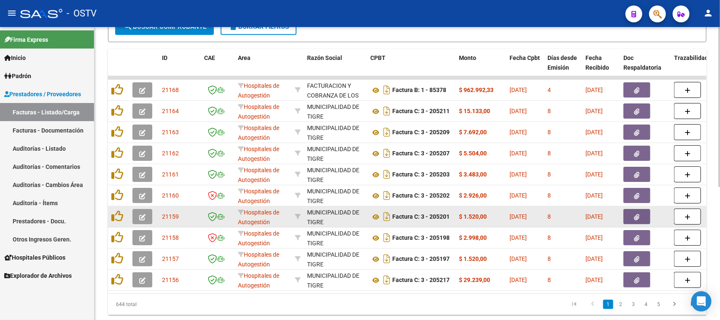
scroll to position [0, 0]
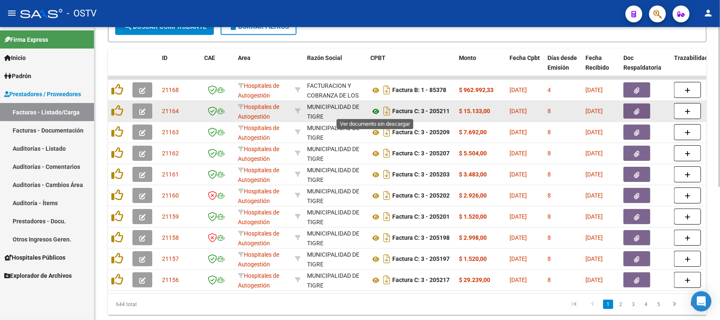
click at [373, 109] on icon at bounding box center [375, 111] width 11 height 10
drag, startPoint x: 414, startPoint y: 109, endPoint x: 486, endPoint y: 108, distance: 72.1
click at [633, 109] on button "button" at bounding box center [636, 110] width 27 height 15
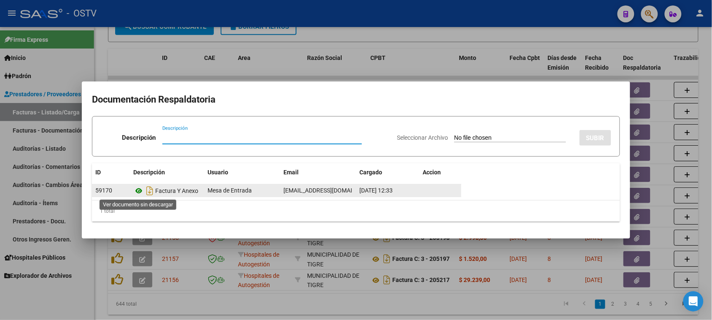
click at [138, 191] on icon at bounding box center [138, 191] width 11 height 10
click at [139, 190] on icon at bounding box center [138, 191] width 11 height 10
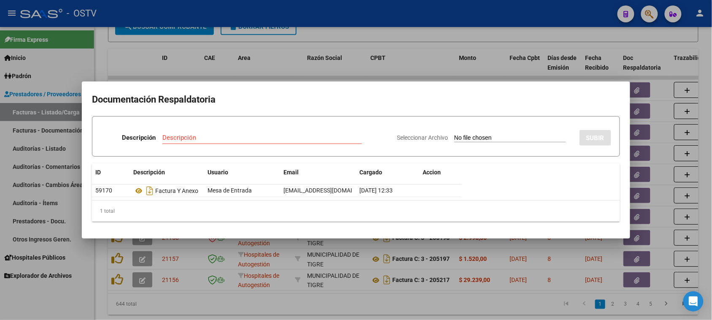
click at [299, 72] on div at bounding box center [356, 160] width 712 height 320
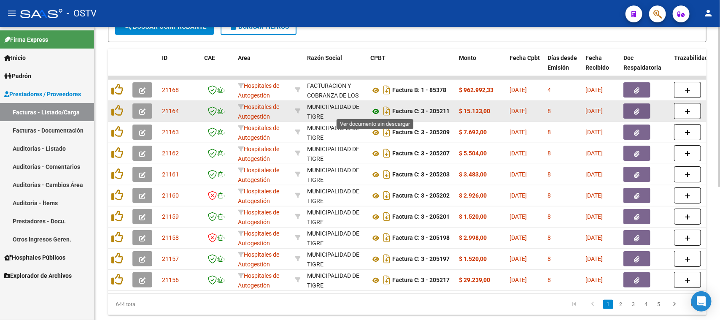
click at [377, 110] on icon at bounding box center [375, 111] width 11 height 10
drag, startPoint x: 460, startPoint y: 106, endPoint x: 517, endPoint y: 108, distance: 57.0
click at [642, 110] on button "button" at bounding box center [636, 110] width 27 height 15
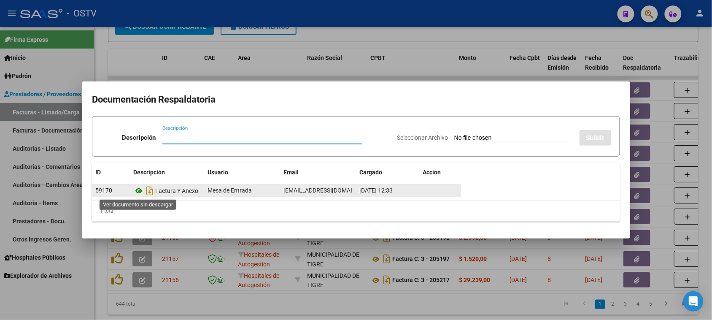
click at [140, 189] on icon at bounding box center [138, 191] width 11 height 10
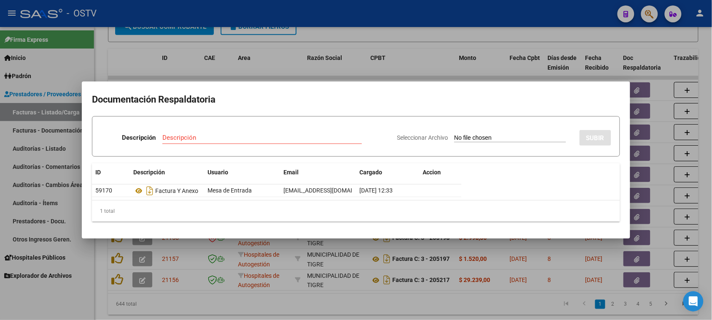
click at [375, 67] on div at bounding box center [356, 160] width 712 height 320
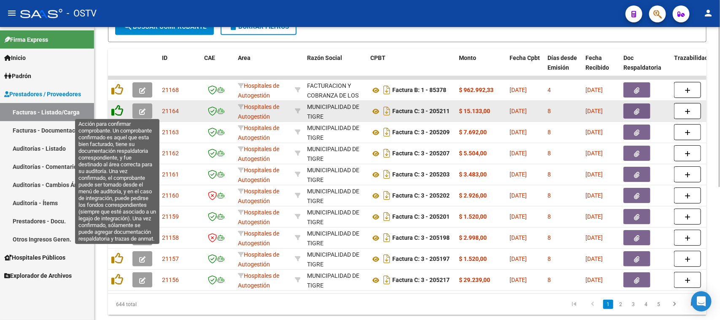
click at [118, 110] on icon at bounding box center [117, 111] width 12 height 12
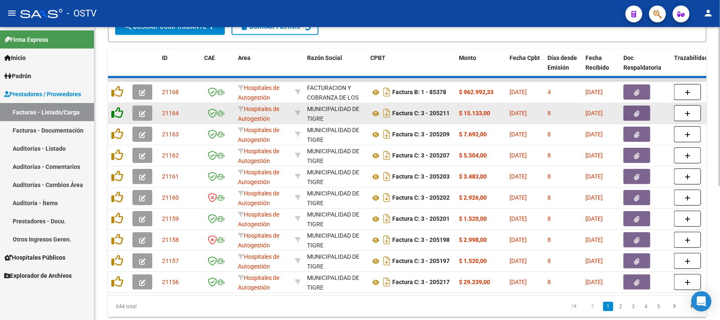
scroll to position [216, 0]
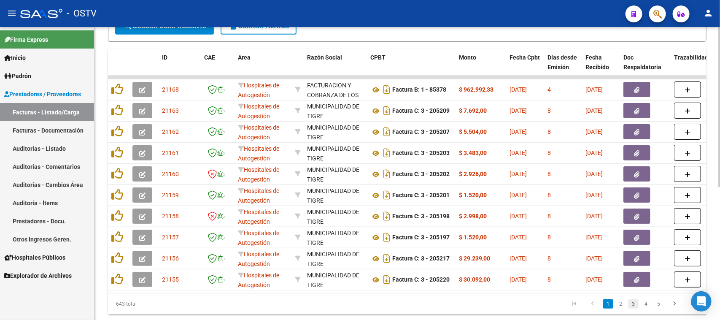
click at [631, 308] on link "3" at bounding box center [633, 303] width 10 height 9
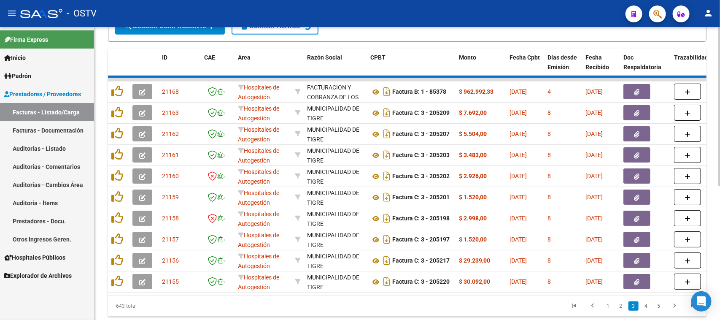
scroll to position [216, 0]
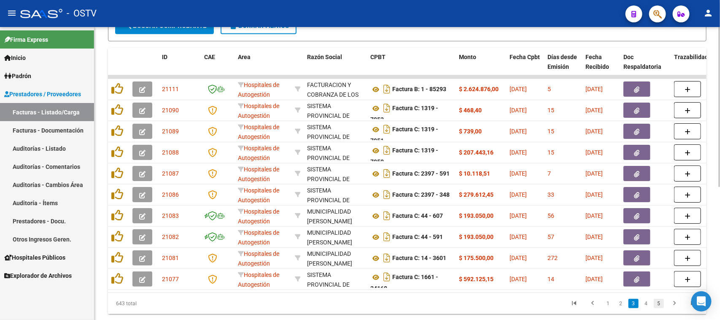
click at [661, 307] on link "5" at bounding box center [659, 303] width 10 height 9
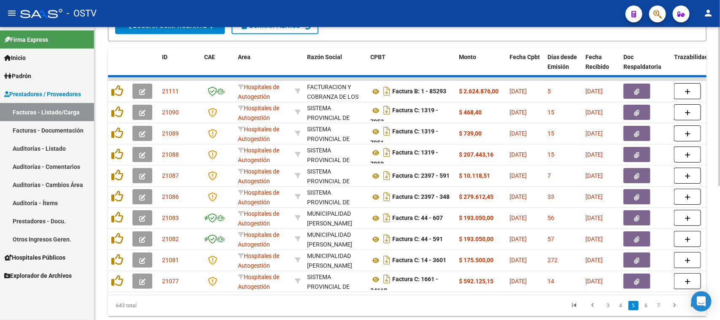
scroll to position [217, 0]
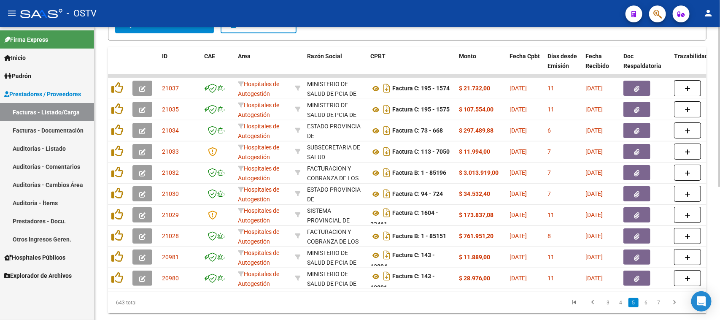
click at [661, 307] on link "7" at bounding box center [659, 302] width 10 height 9
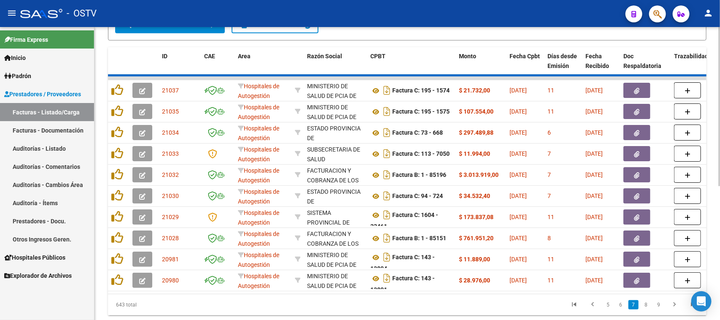
scroll to position [218, 0]
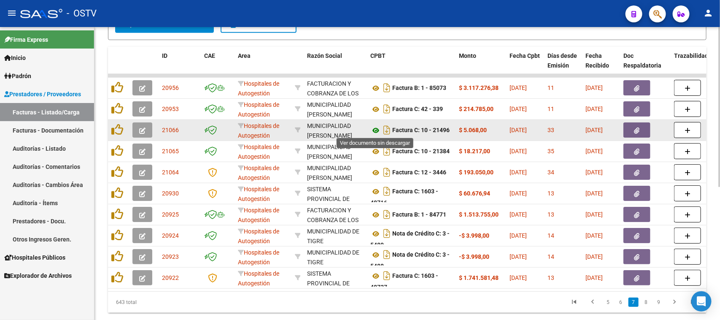
click at [376, 130] on icon at bounding box center [375, 130] width 11 height 10
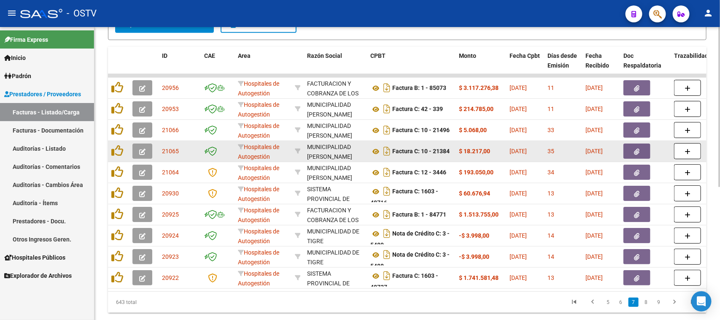
drag, startPoint x: 421, startPoint y: 151, endPoint x: 455, endPoint y: 151, distance: 34.6
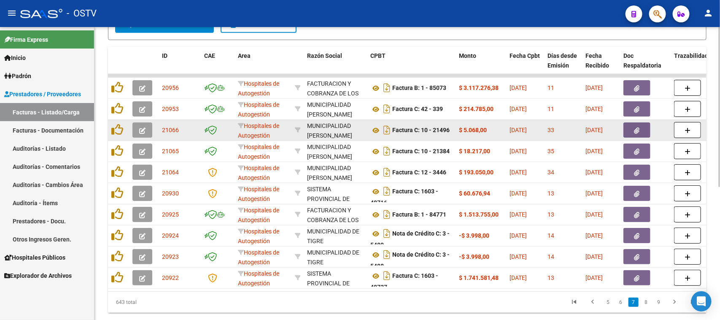
drag, startPoint x: 416, startPoint y: 131, endPoint x: 486, endPoint y: 131, distance: 70.0
click at [633, 132] on button "button" at bounding box center [636, 129] width 27 height 15
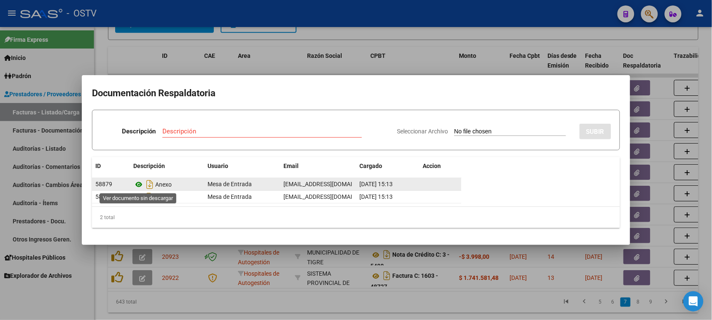
click at [136, 185] on icon at bounding box center [138, 184] width 11 height 10
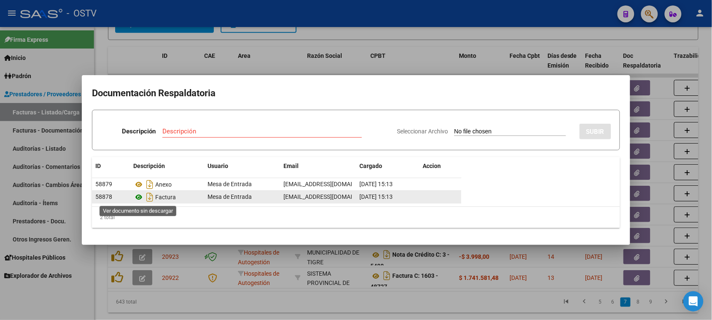
click at [140, 197] on icon at bounding box center [138, 197] width 11 height 10
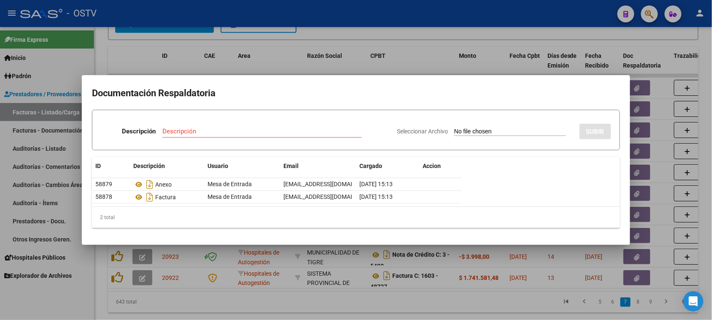
click at [345, 66] on div at bounding box center [356, 160] width 712 height 320
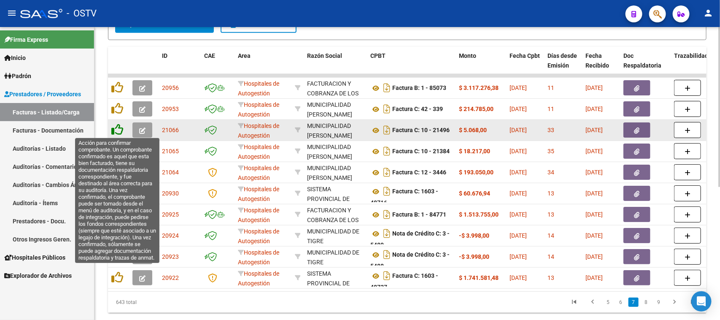
click at [118, 130] on icon at bounding box center [117, 130] width 12 height 12
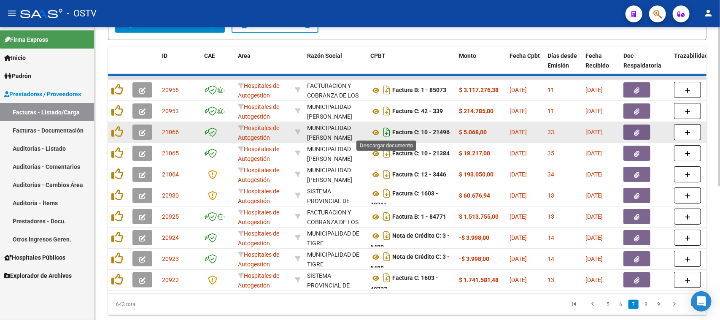
scroll to position [218, 0]
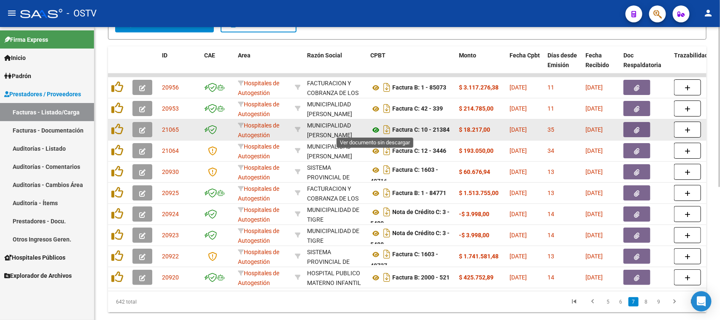
click at [375, 128] on icon at bounding box center [375, 130] width 11 height 10
drag, startPoint x: 424, startPoint y: 125, endPoint x: 497, endPoint y: 127, distance: 72.6
click at [641, 126] on button "button" at bounding box center [636, 129] width 27 height 15
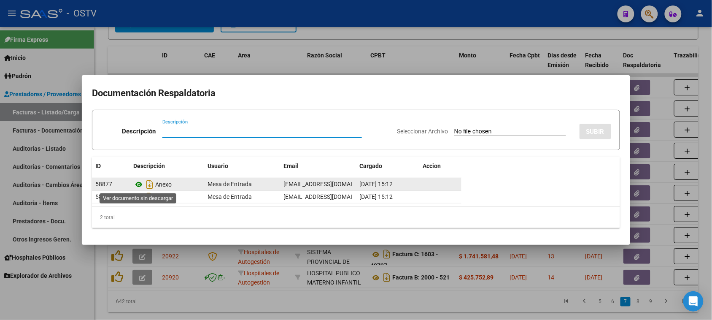
click at [140, 186] on icon at bounding box center [138, 184] width 11 height 10
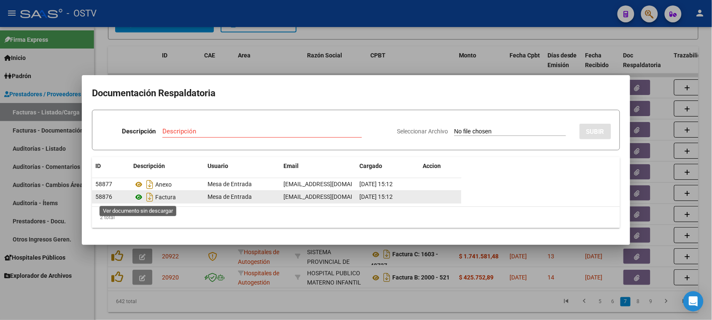
click at [139, 197] on icon at bounding box center [138, 197] width 11 height 10
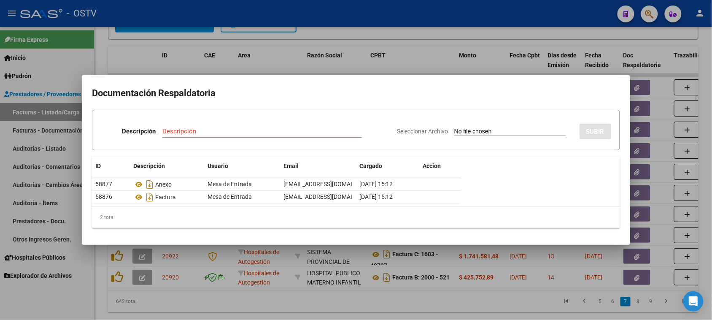
click at [380, 67] on div at bounding box center [356, 160] width 712 height 320
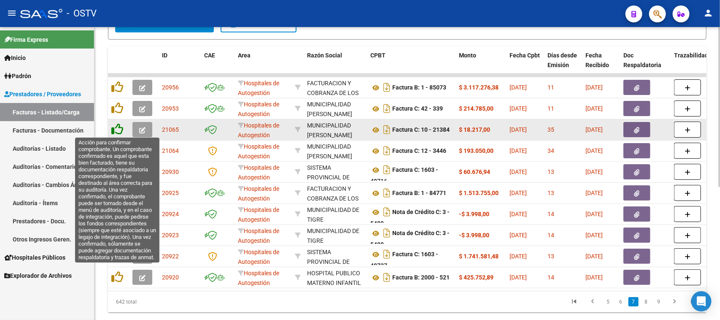
click at [114, 129] on icon at bounding box center [117, 129] width 12 height 12
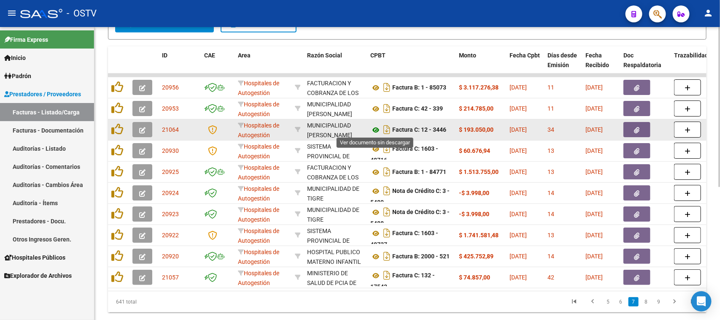
click at [375, 129] on icon at bounding box center [375, 130] width 11 height 10
drag, startPoint x: 408, startPoint y: 131, endPoint x: 475, endPoint y: 126, distance: 67.2
click at [642, 131] on button "button" at bounding box center [636, 129] width 27 height 15
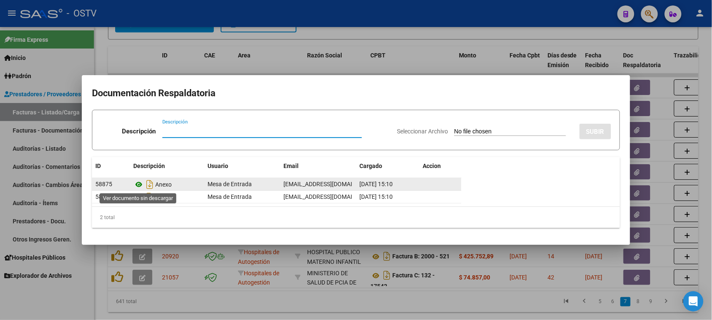
click at [140, 183] on icon at bounding box center [138, 184] width 11 height 10
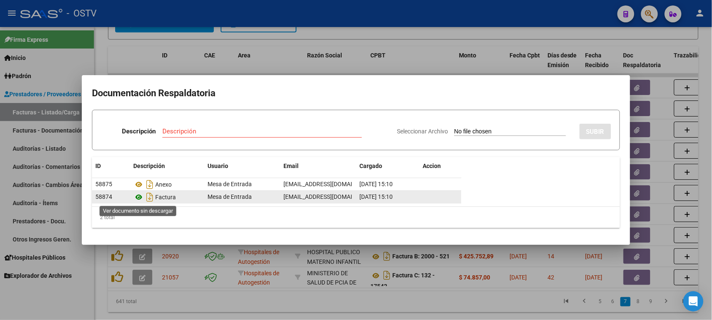
click at [140, 196] on icon at bounding box center [138, 197] width 11 height 10
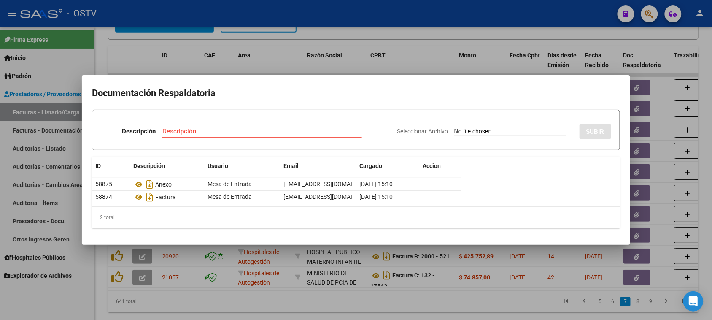
click at [427, 283] on div at bounding box center [356, 160] width 712 height 320
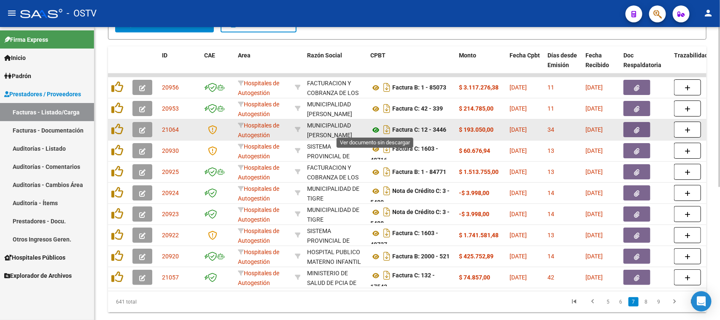
click at [374, 128] on icon at bounding box center [375, 130] width 11 height 10
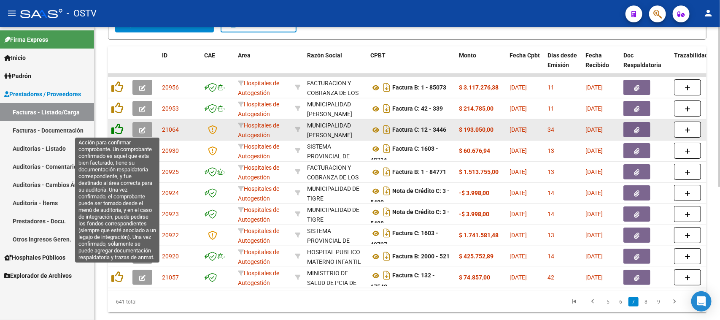
click at [119, 126] on icon at bounding box center [117, 129] width 12 height 12
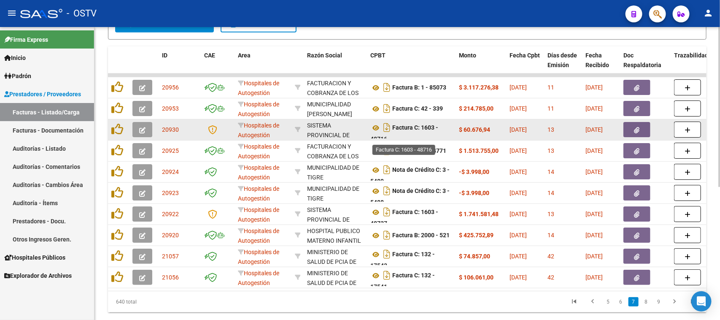
scroll to position [5, 0]
drag, startPoint x: 407, startPoint y: 128, endPoint x: 412, endPoint y: 137, distance: 10.8
click at [412, 137] on datatable-body-cell "Factura C: 1603 - 48716" at bounding box center [411, 129] width 89 height 21
click at [376, 121] on icon at bounding box center [375, 123] width 11 height 10
click at [629, 128] on button "button" at bounding box center [636, 129] width 27 height 15
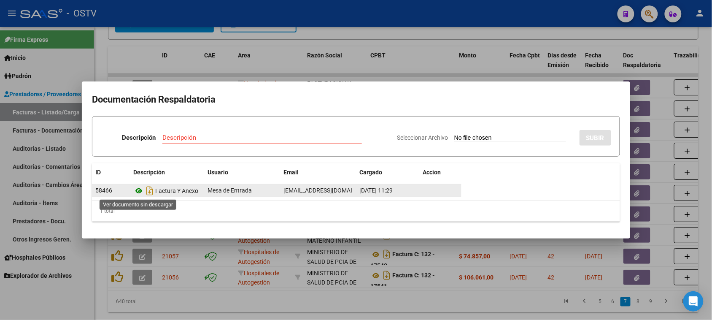
click at [136, 191] on icon at bounding box center [138, 191] width 11 height 10
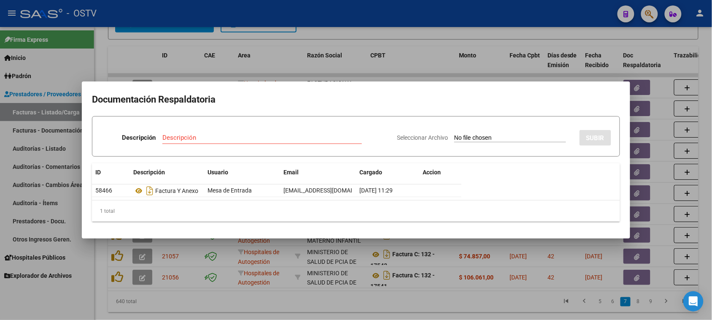
click at [402, 66] on div at bounding box center [356, 160] width 712 height 320
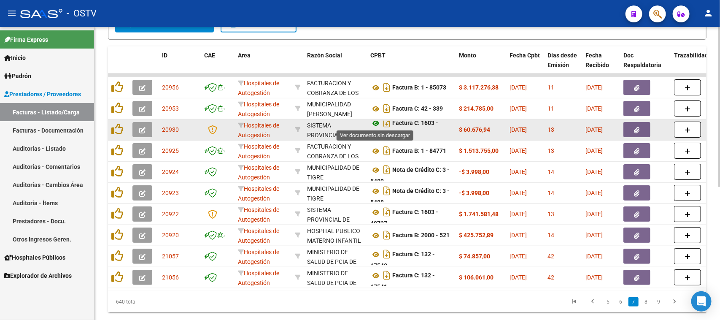
click at [376, 119] on icon at bounding box center [375, 123] width 11 height 10
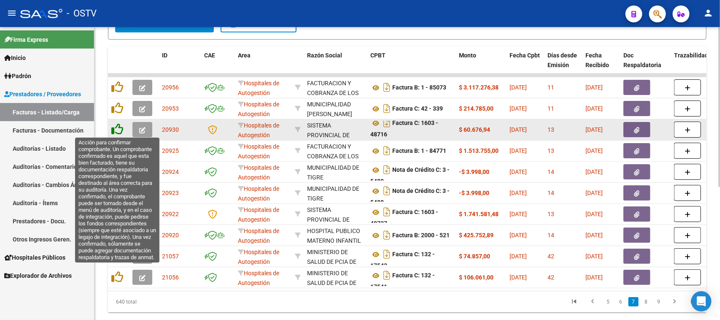
click at [118, 130] on icon at bounding box center [117, 129] width 12 height 12
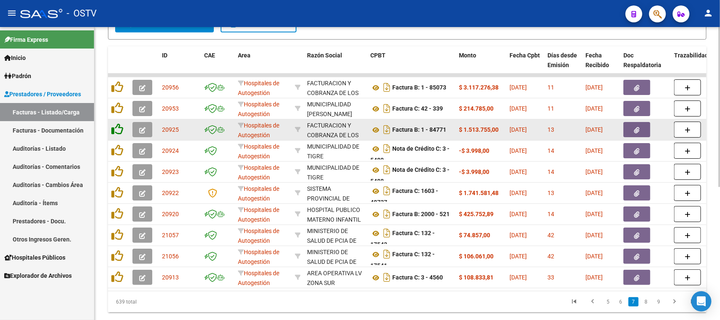
scroll to position [0, 0]
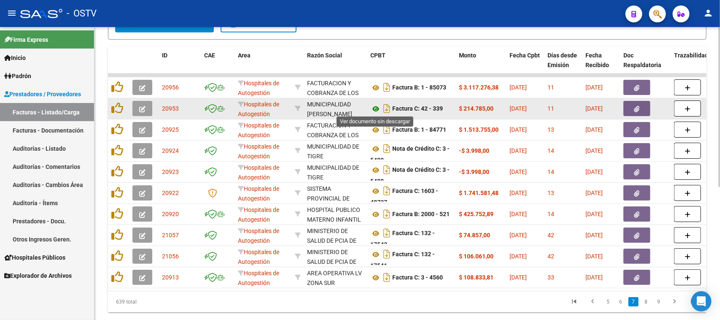
click at [374, 107] on icon at bounding box center [375, 109] width 11 height 10
click at [641, 110] on button "button" at bounding box center [636, 108] width 27 height 15
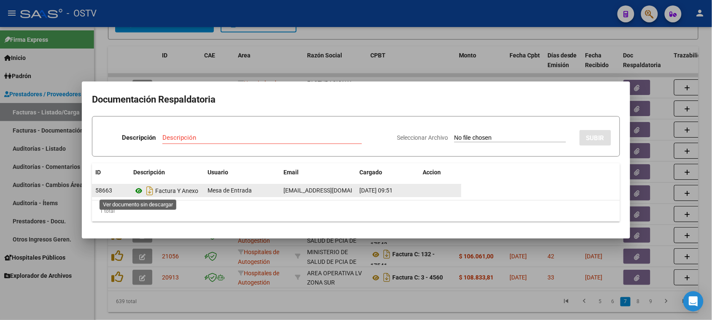
click at [138, 189] on icon at bounding box center [138, 191] width 11 height 10
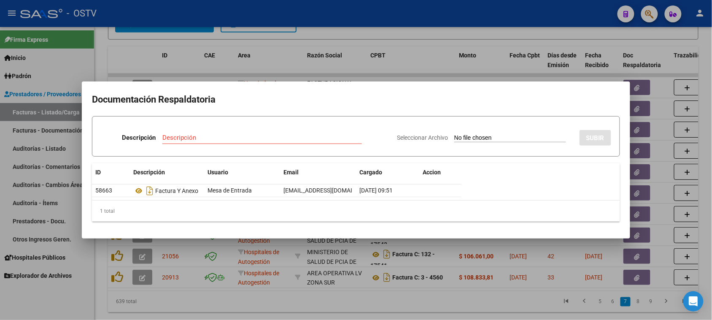
click at [397, 66] on div at bounding box center [356, 160] width 712 height 320
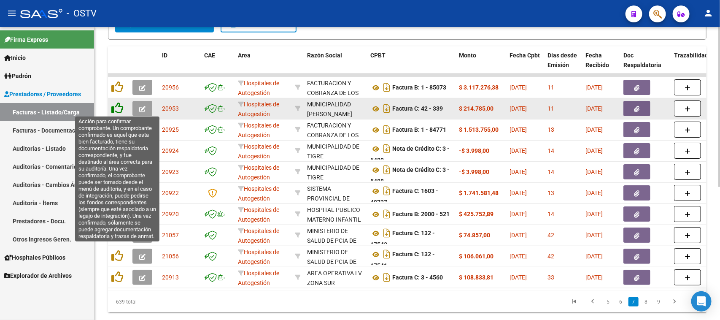
click at [119, 106] on icon at bounding box center [117, 108] width 12 height 12
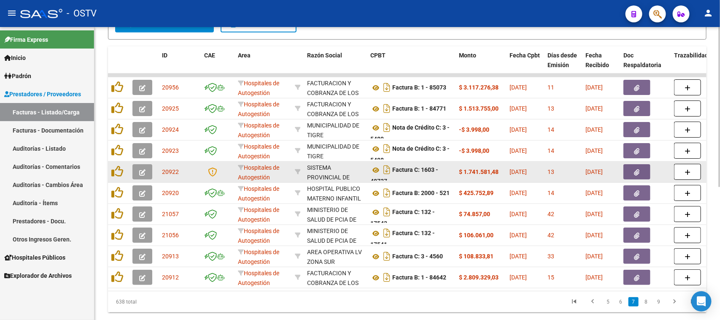
scroll to position [5, 0]
drag, startPoint x: 424, startPoint y: 167, endPoint x: 424, endPoint y: 178, distance: 11.0
click at [424, 178] on div "Factura C: 1603 - 48727" at bounding box center [411, 172] width 82 height 18
click at [375, 163] on icon at bounding box center [375, 165] width 11 height 10
click at [644, 170] on button "button" at bounding box center [636, 171] width 27 height 15
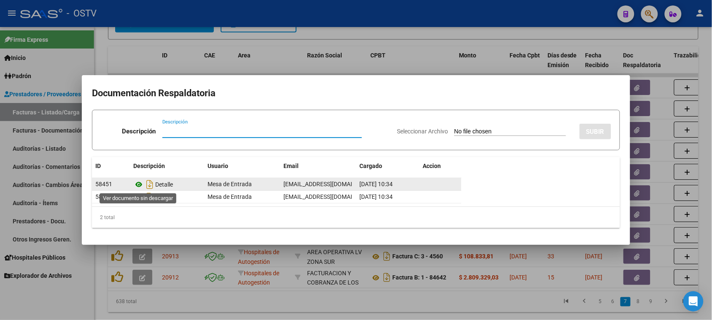
click at [140, 183] on icon at bounding box center [138, 184] width 11 height 10
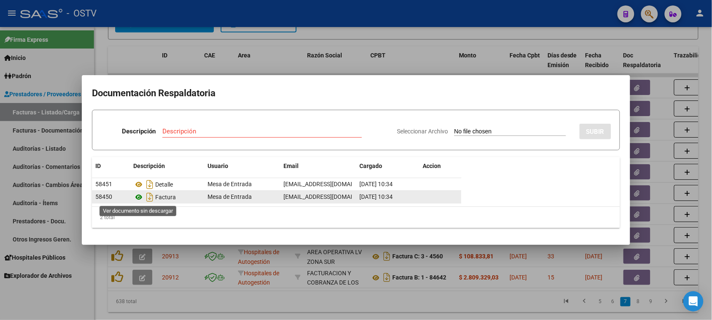
click at [137, 198] on icon at bounding box center [138, 197] width 11 height 10
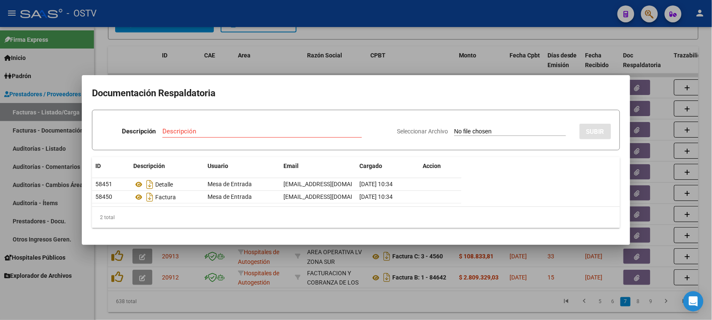
click at [389, 59] on div at bounding box center [356, 160] width 712 height 320
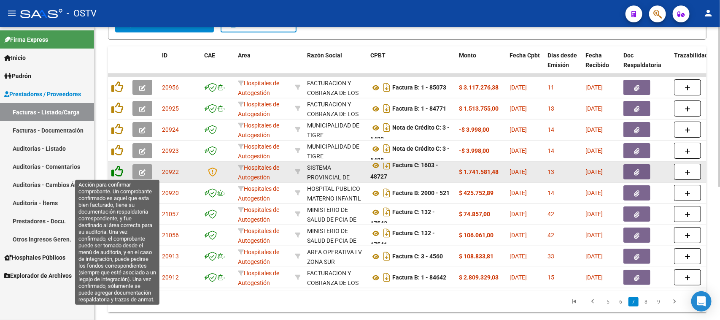
click at [118, 172] on icon at bounding box center [117, 171] width 12 height 12
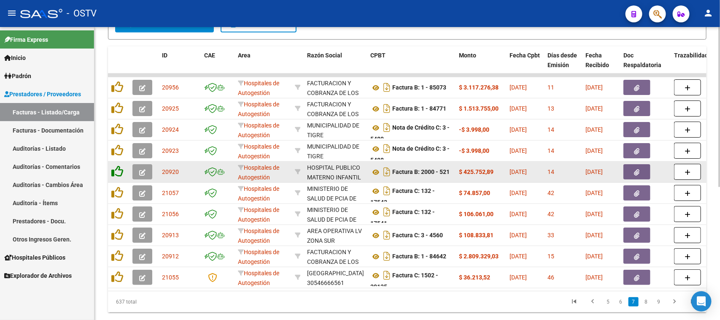
scroll to position [0, 0]
click at [376, 170] on icon at bounding box center [375, 172] width 11 height 10
click at [631, 168] on button "button" at bounding box center [636, 171] width 27 height 15
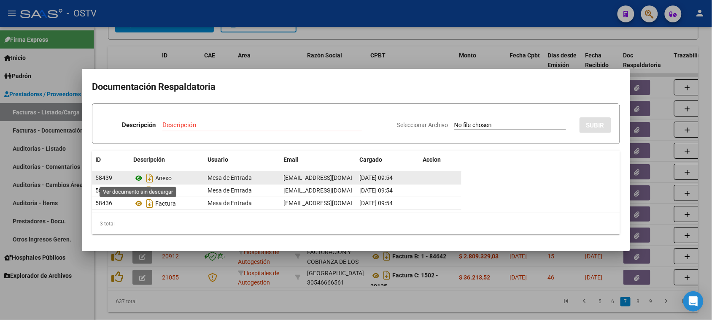
click at [137, 180] on icon at bounding box center [138, 178] width 11 height 10
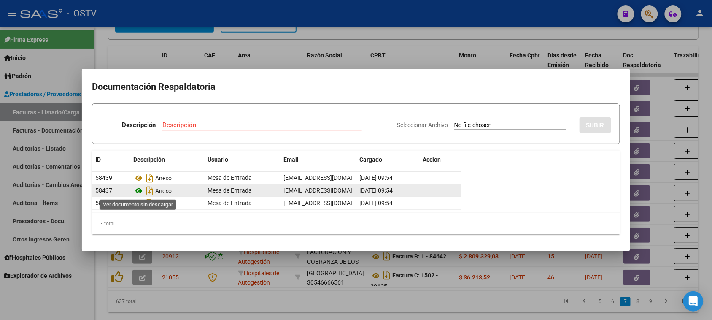
click at [140, 190] on icon at bounding box center [138, 191] width 11 height 10
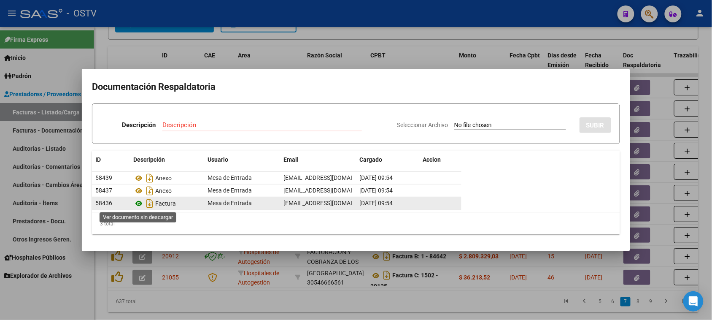
click at [140, 205] on icon at bounding box center [138, 203] width 11 height 10
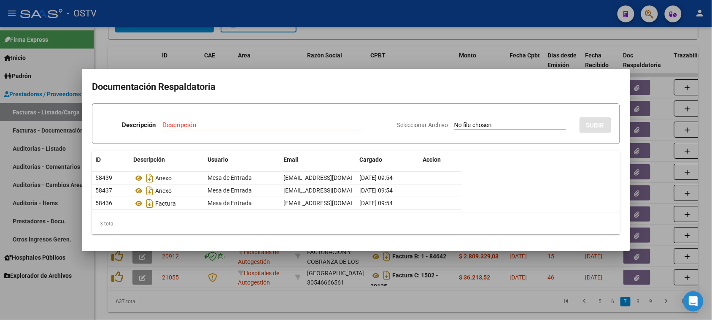
click at [450, 32] on div at bounding box center [356, 160] width 712 height 320
